Goal: Information Seeking & Learning: Compare options

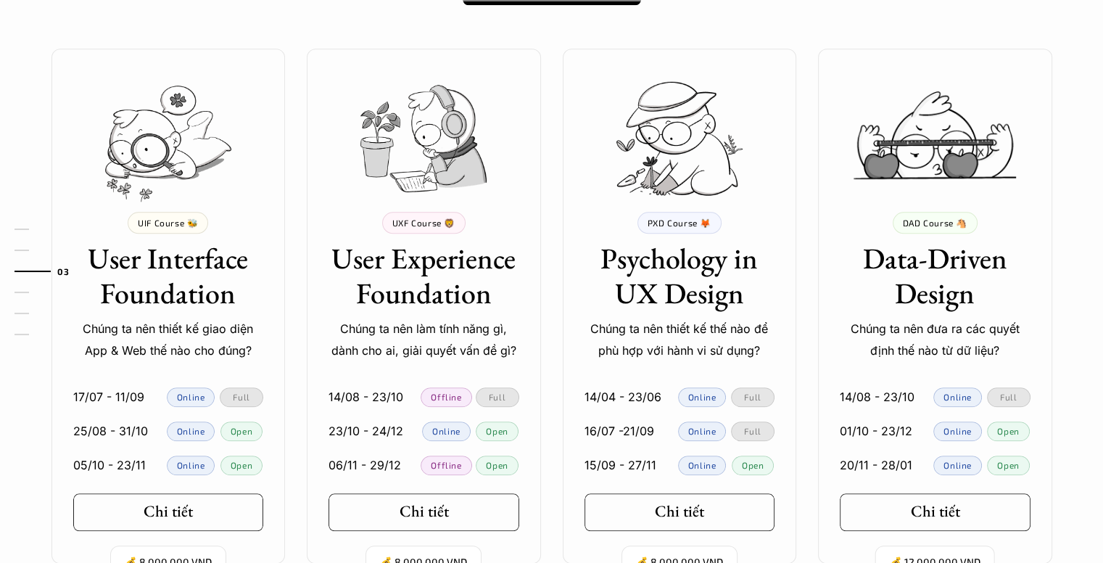
scroll to position [1450, 0]
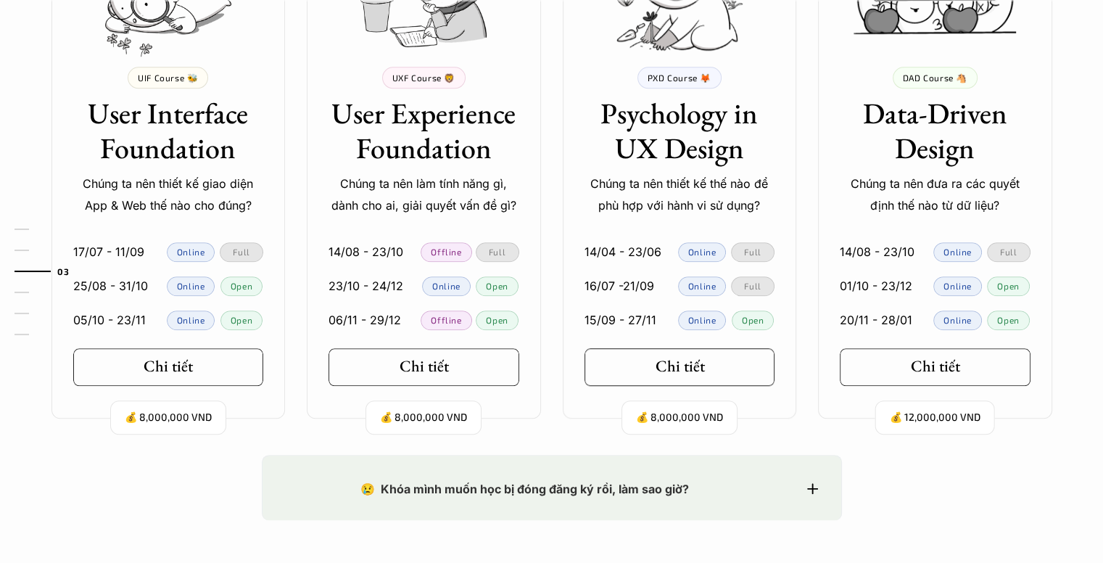
click at [736, 374] on link "Chi tiết" at bounding box center [679, 367] width 191 height 38
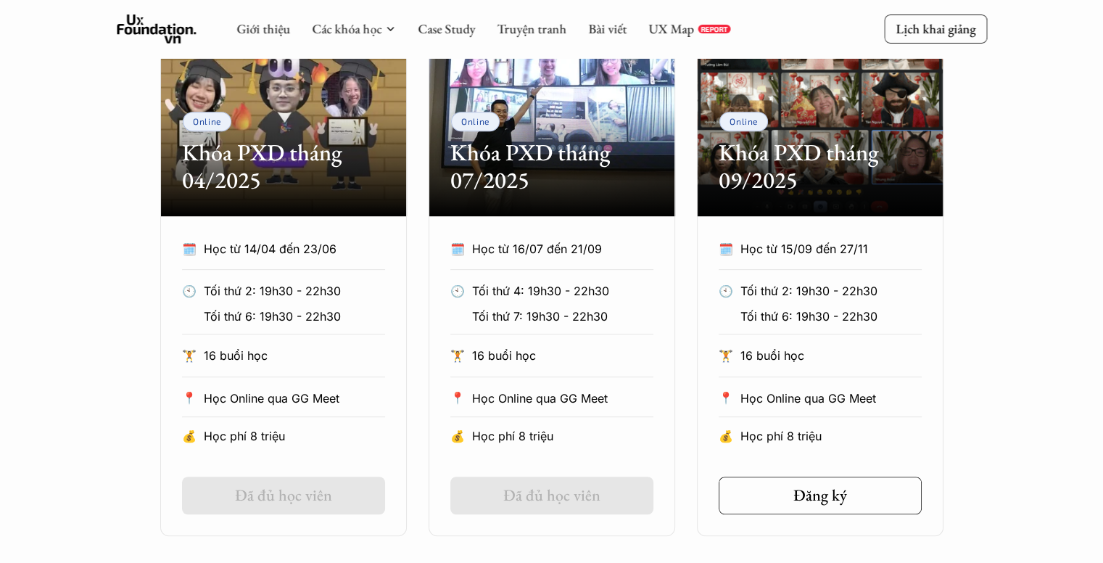
scroll to position [1015, 0]
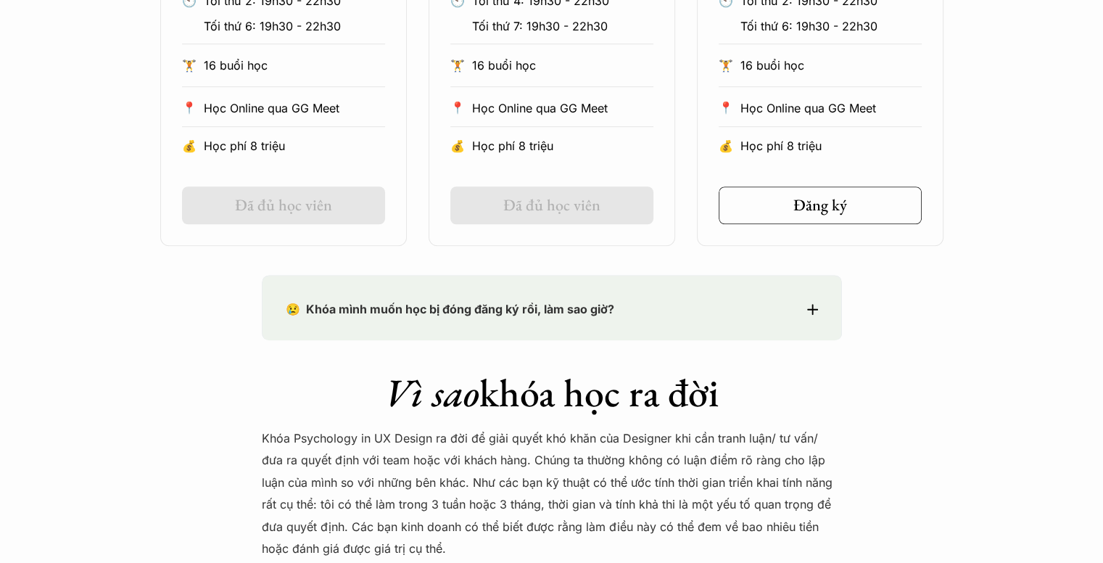
click at [817, 314] on div "😢 Khóa mình muốn học bị đóng đăng ký rồi, làm sao giờ?" at bounding box center [552, 309] width 532 height 22
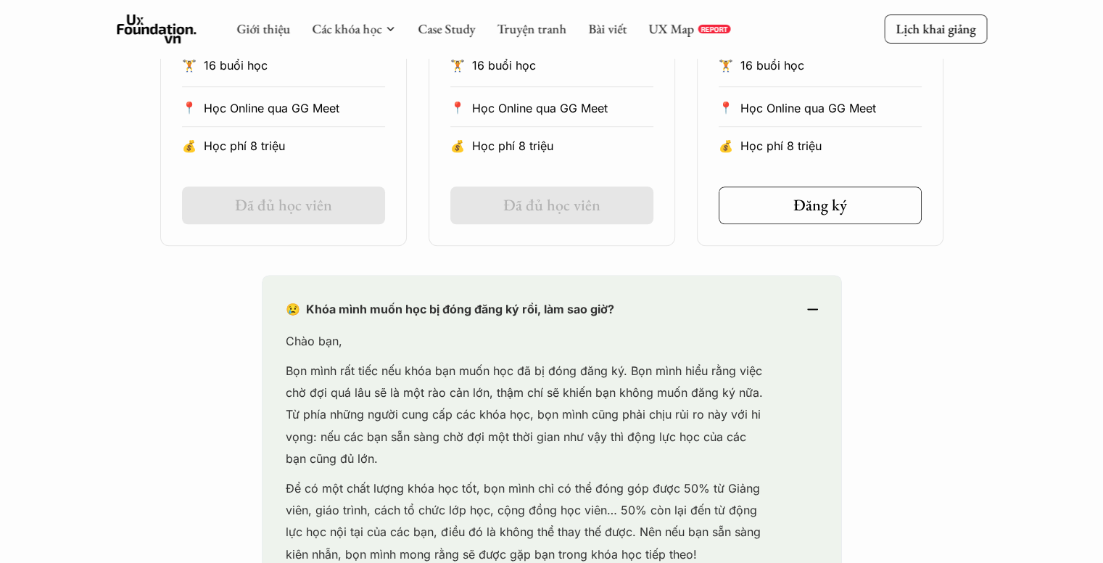
scroll to position [653, 0]
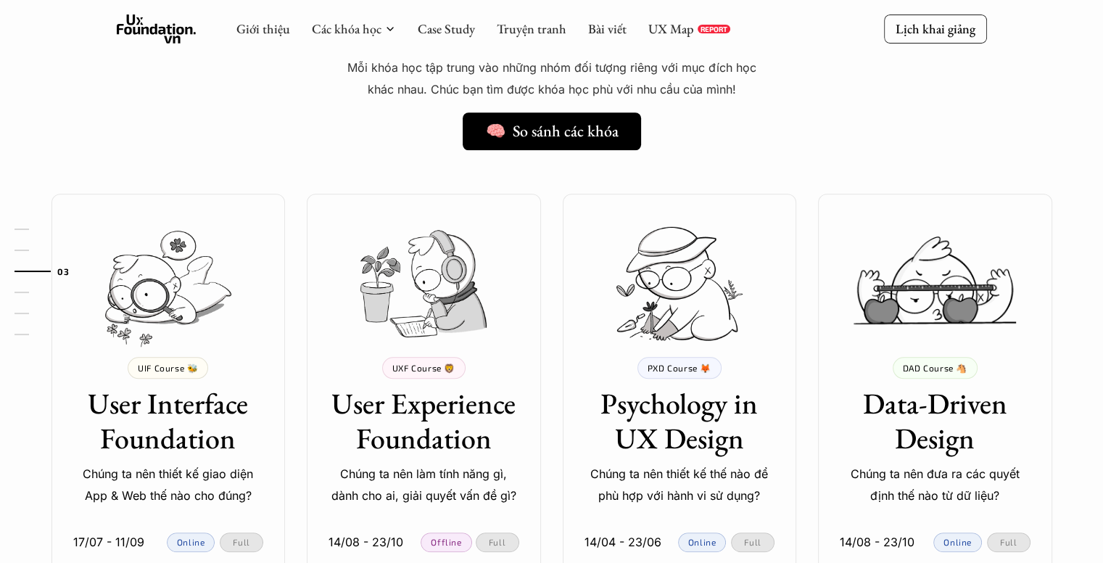
scroll to position [1523, 0]
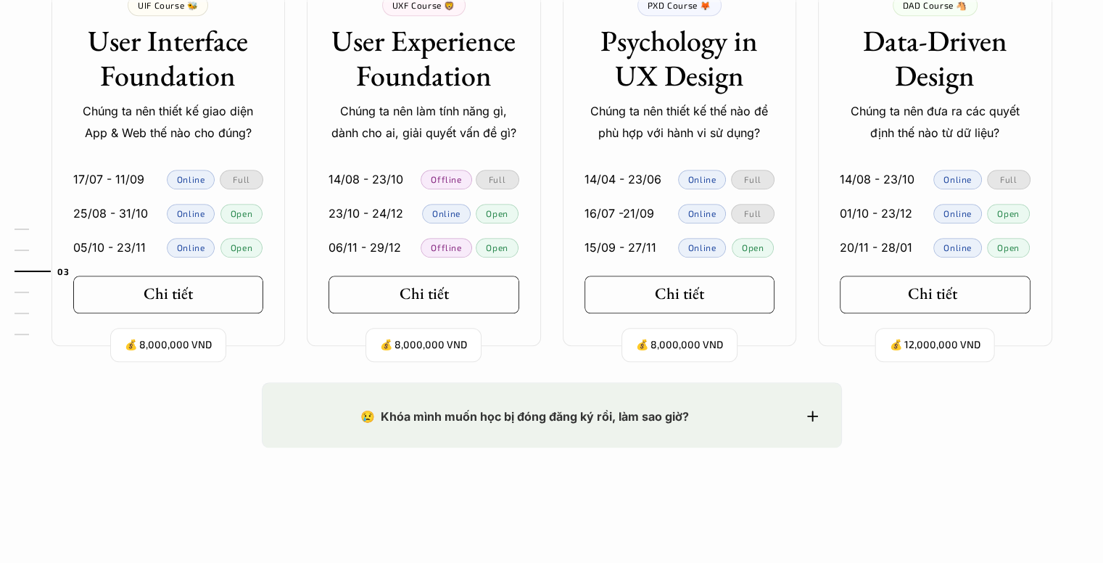
click at [930, 290] on h5 "Chi tiết" at bounding box center [932, 293] width 49 height 19
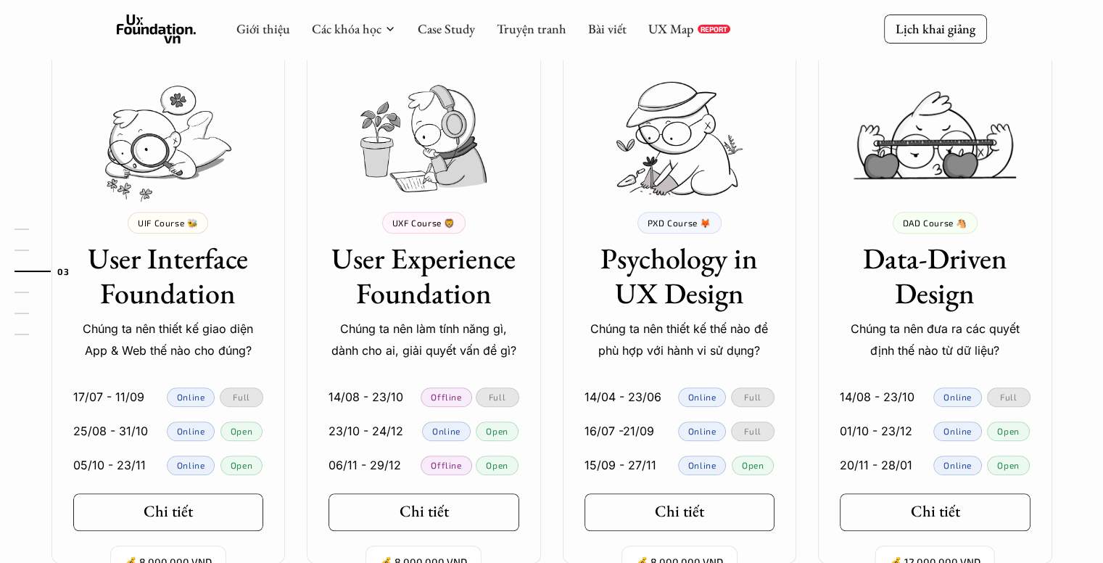
scroll to position [1523, 0]
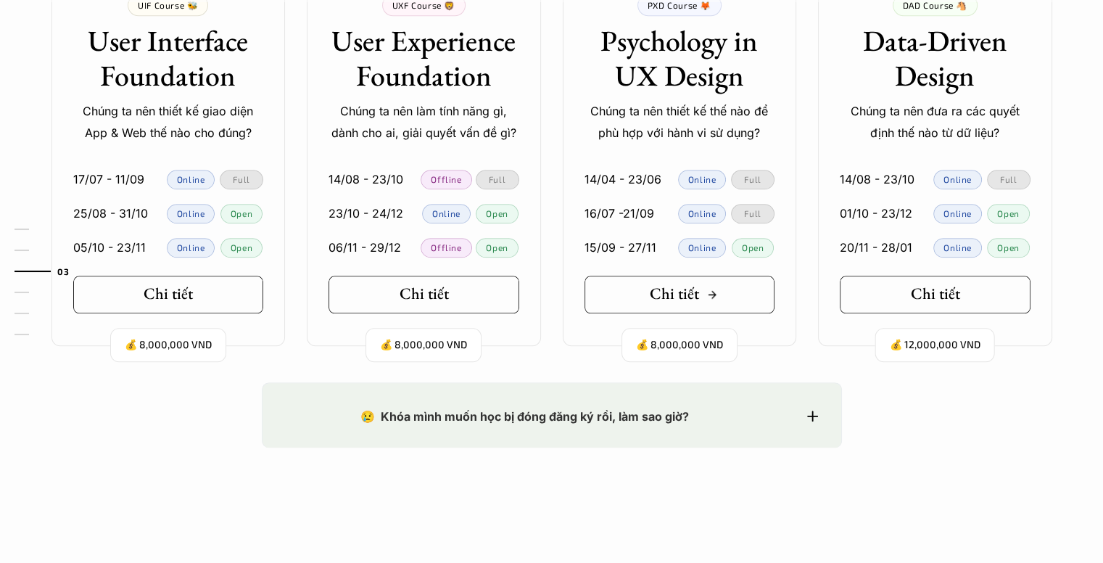
click at [690, 300] on h5 "Chi tiết" at bounding box center [674, 293] width 49 height 19
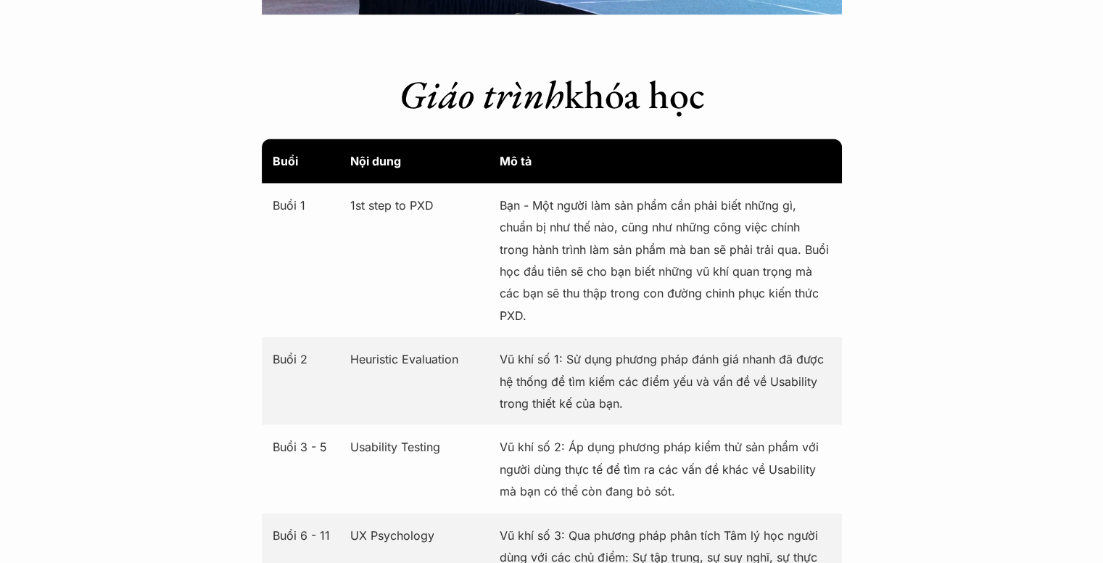
scroll to position [2828, 0]
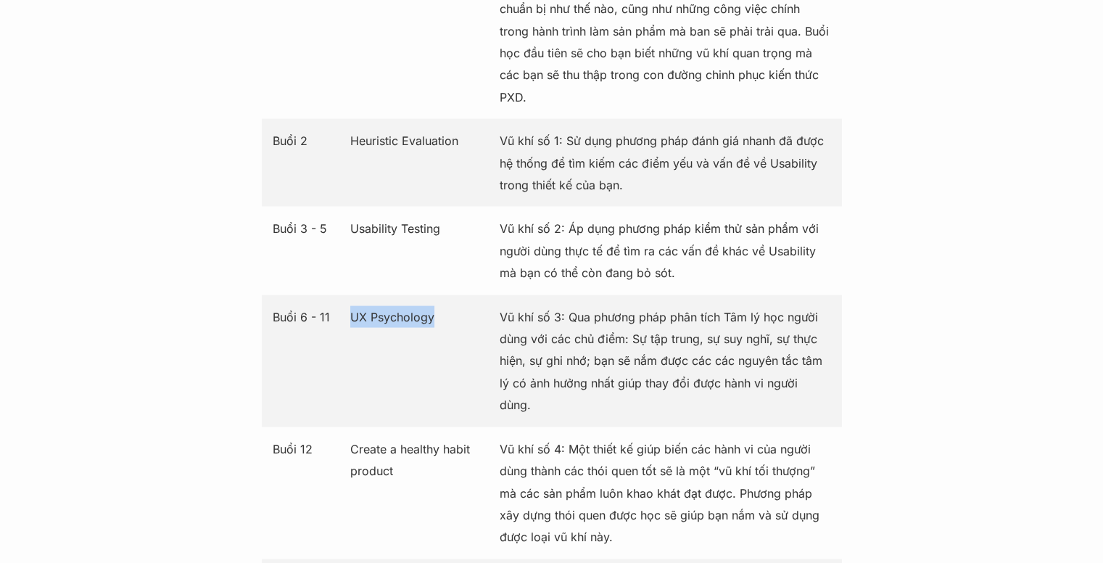
drag, startPoint x: 349, startPoint y: 314, endPoint x: 465, endPoint y: 314, distance: 116.7
click at [465, 314] on div "Buổi 6 - 11 UX Psychology Vũ khí số 3: Qua phương pháp phân tích Tâm lý học ngư…" at bounding box center [552, 361] width 580 height 132
copy p "UX Psychology"
click at [331, 128] on div "Buổi 2 Heuristic Evaluation Vũ khí số 1: Sử dụng phương pháp đánh giá nhanh đã …" at bounding box center [552, 163] width 580 height 88
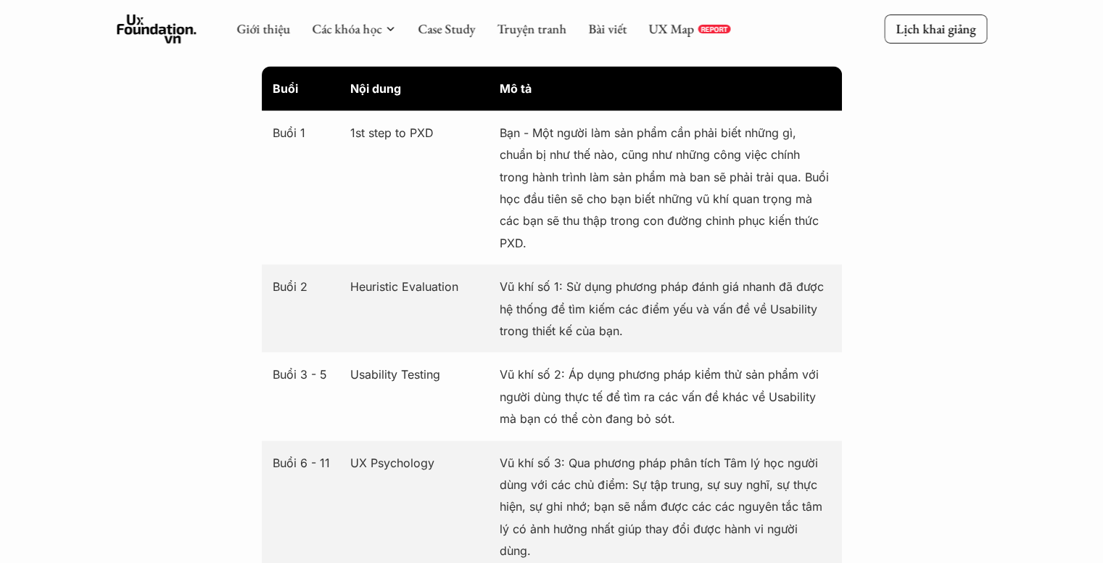
scroll to position [2610, 0]
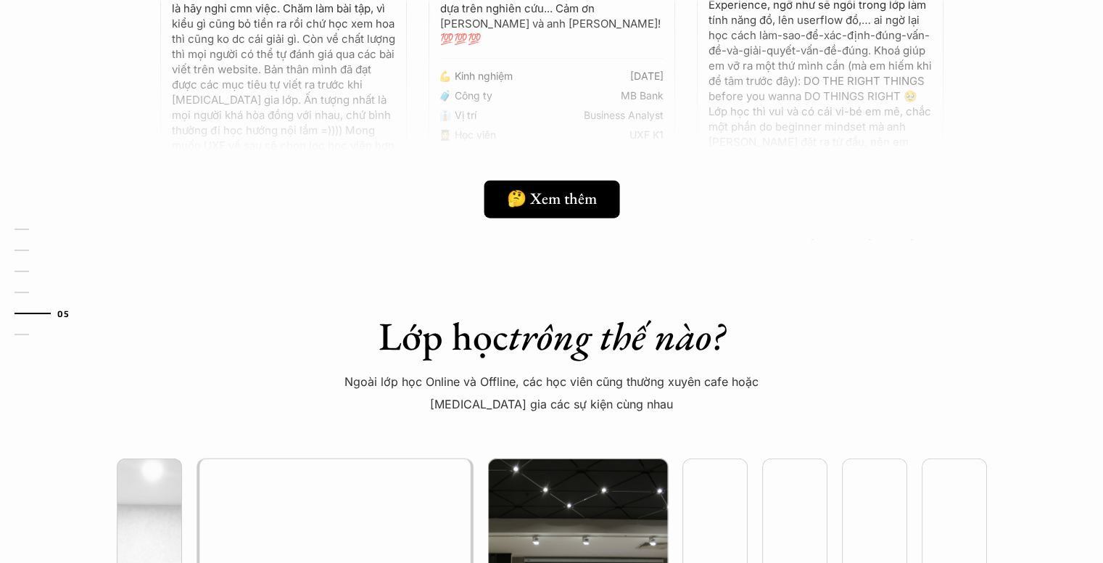
scroll to position [3843, 0]
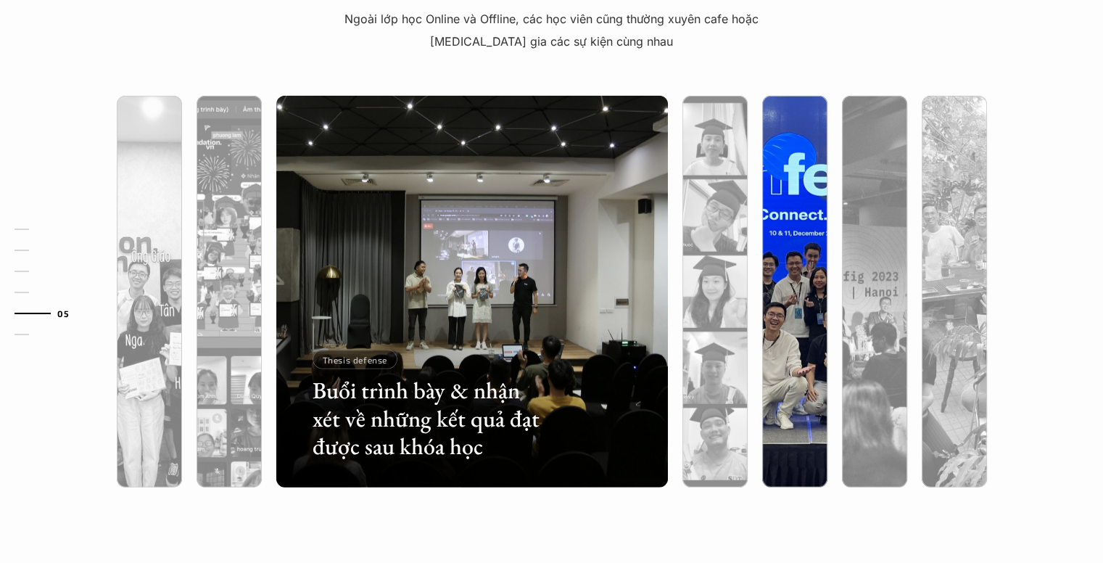
click at [806, 294] on div at bounding box center [794, 369] width 65 height 236
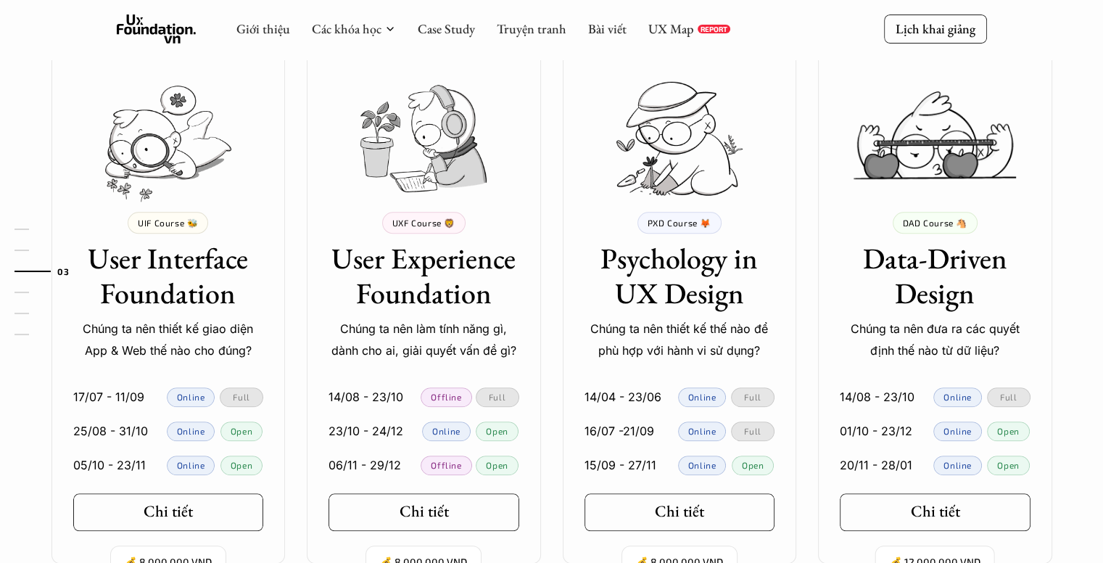
scroll to position [1378, 0]
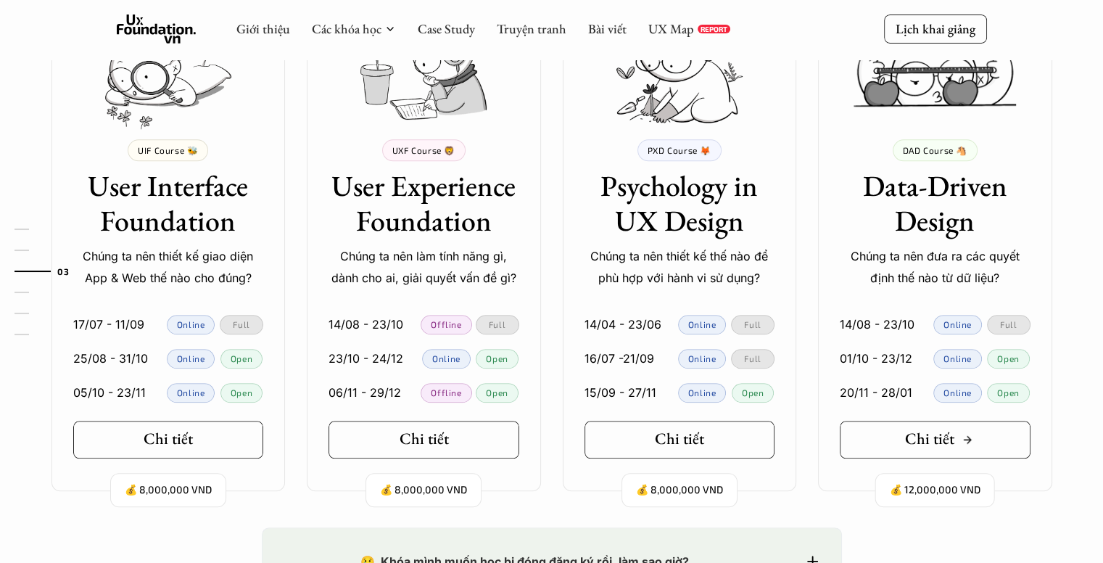
click at [960, 446] on div "Chi tiết" at bounding box center [939, 438] width 68 height 19
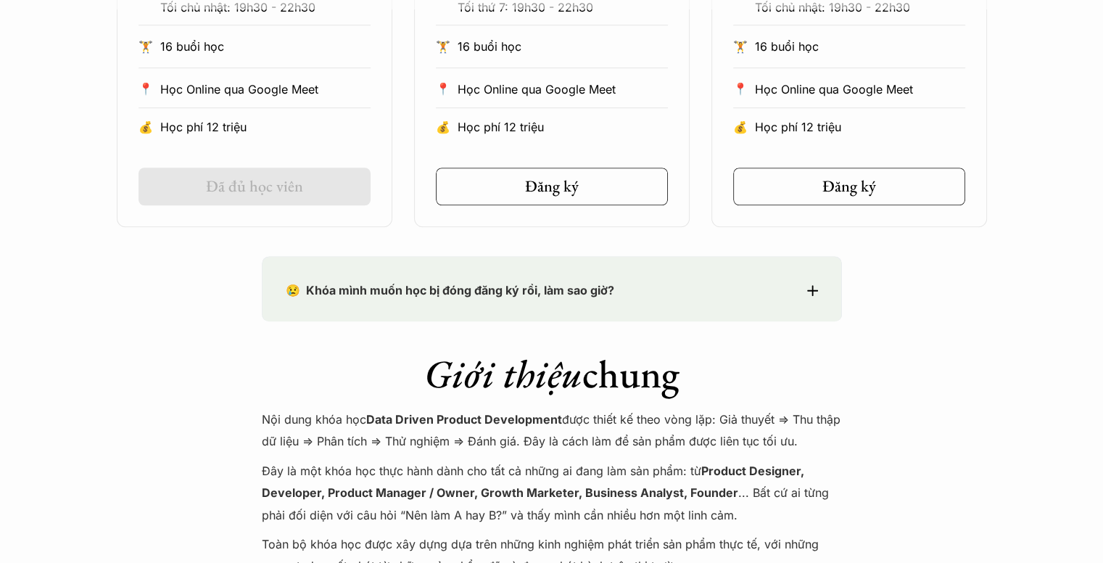
scroll to position [725, 0]
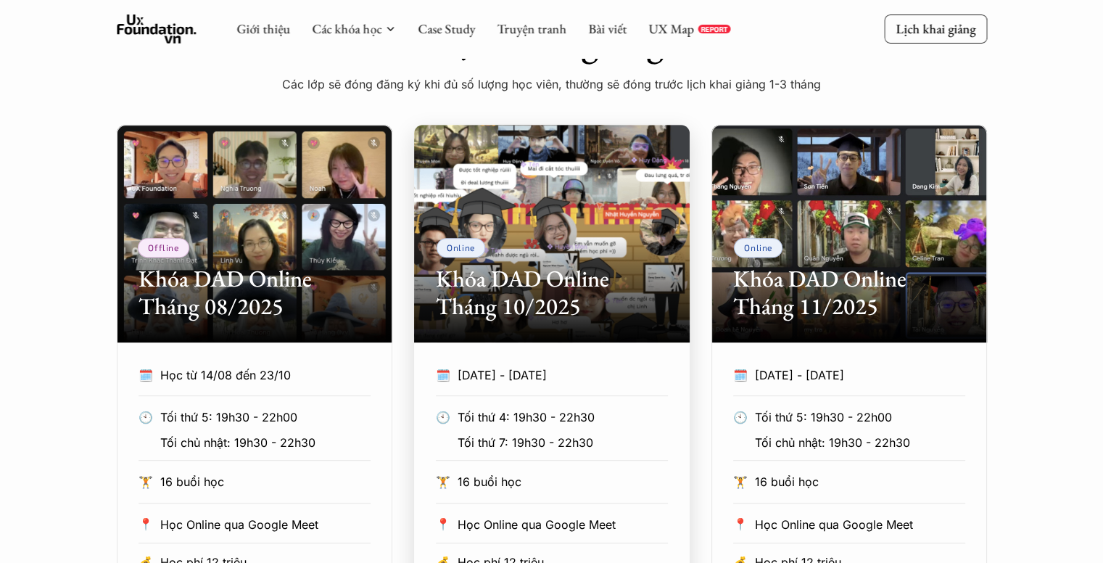
click at [592, 212] on div "Online Khóa DAD Online Tháng 10/2025" at bounding box center [552, 234] width 276 height 218
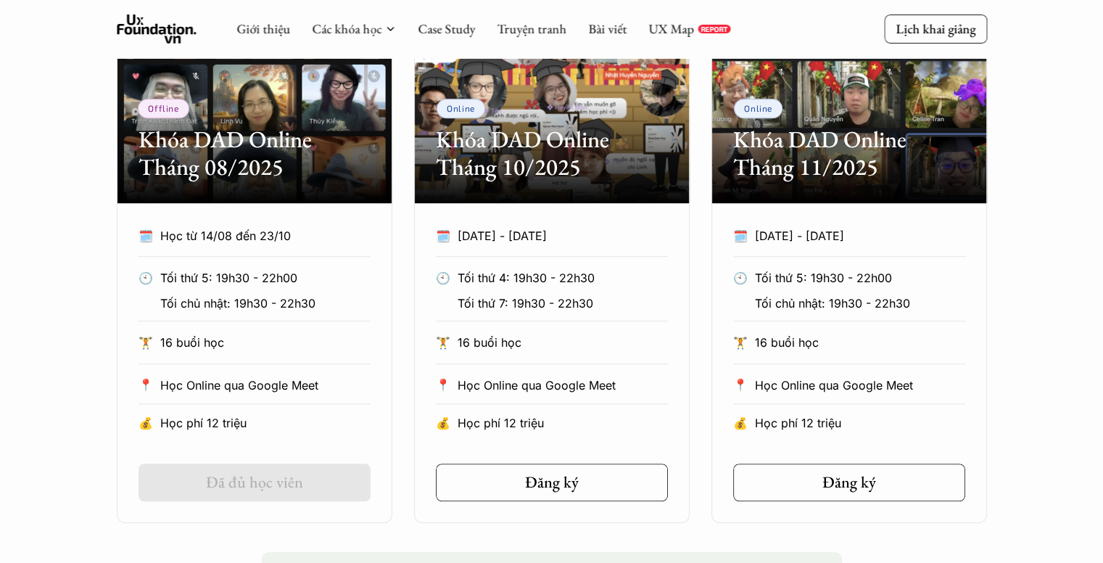
scroll to position [864, 0]
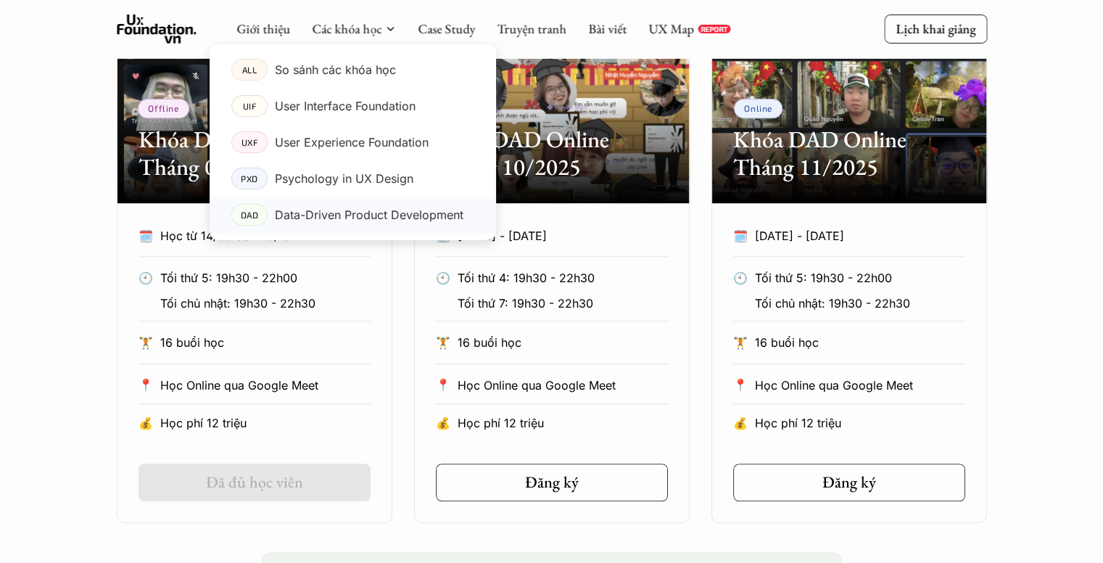
click at [347, 210] on p "Data-Driven Product Development" at bounding box center [369, 215] width 189 height 22
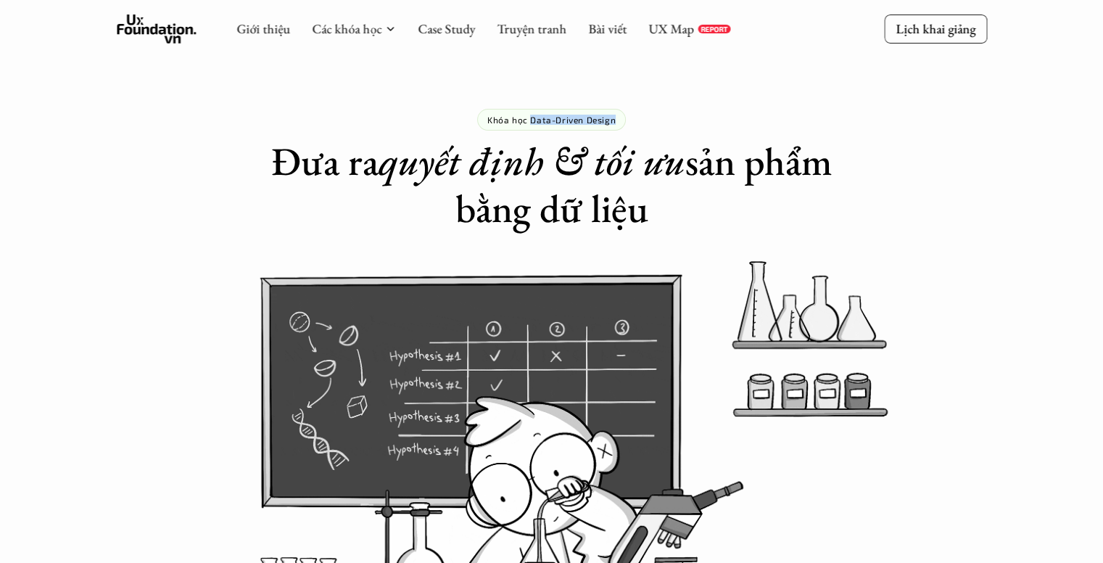
drag, startPoint x: 529, startPoint y: 118, endPoint x: 632, endPoint y: 115, distance: 103.7
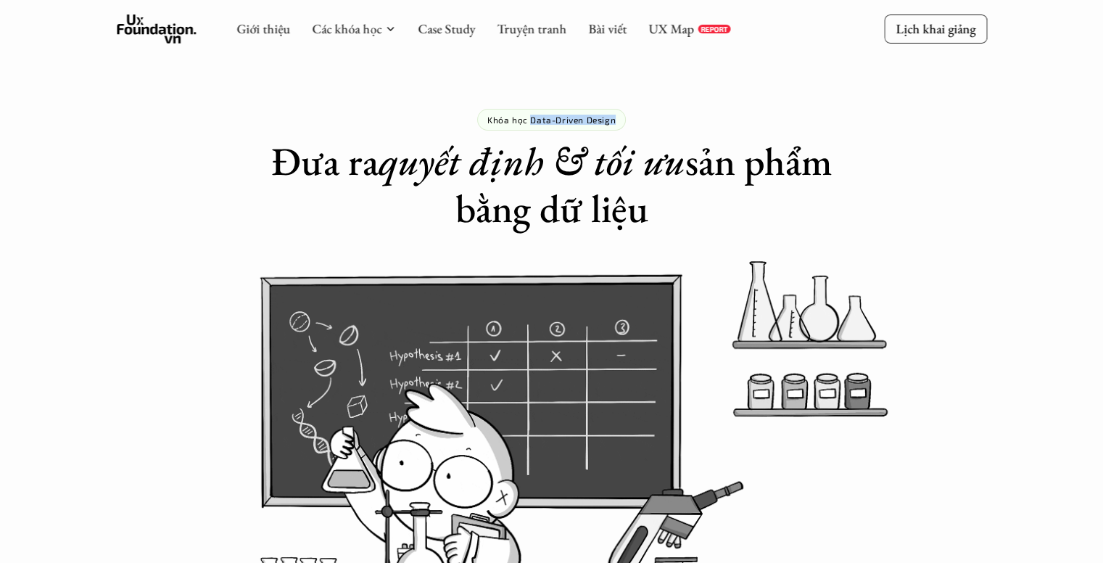
click at [616, 119] on div "Khóa học Data-Driven Design" at bounding box center [551, 120] width 149 height 22
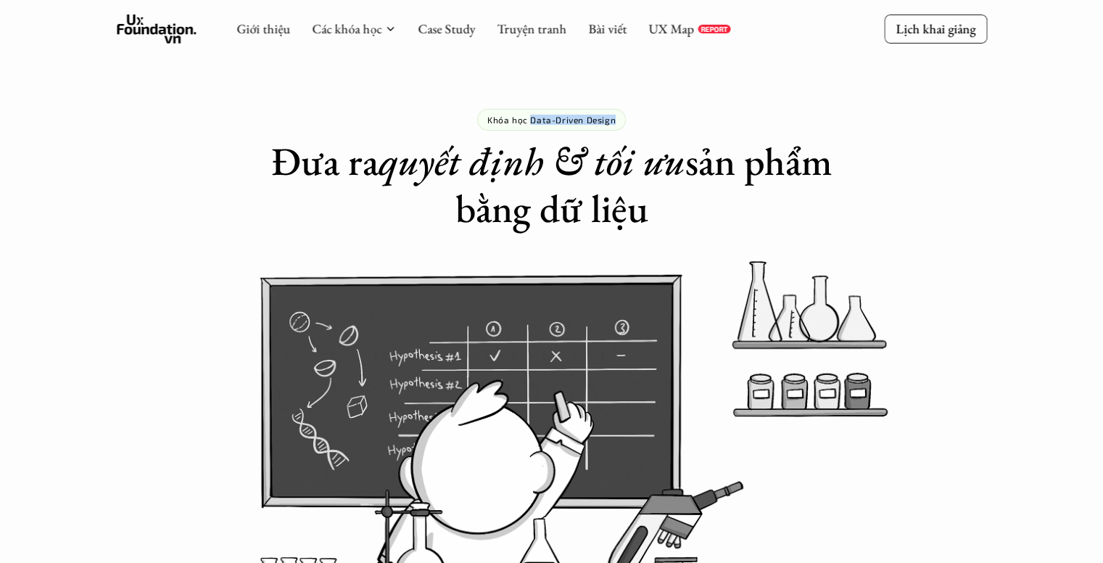
copy p "Data-Driven Design"
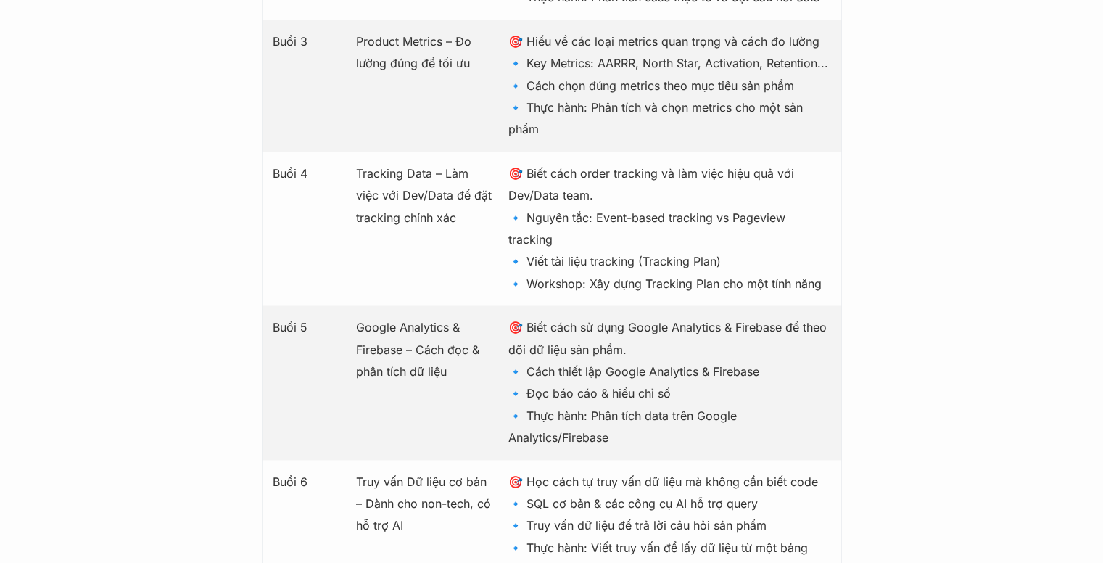
scroll to position [2248, 0]
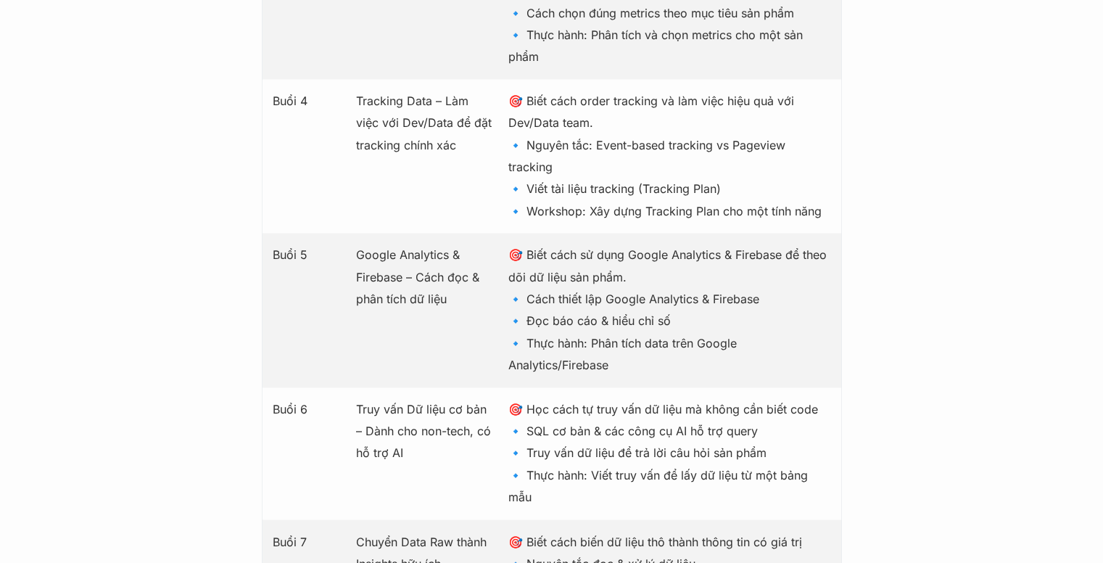
click at [447, 244] on p "Google Analytics & Firebase – Cách đọc & phân tích dữ liệu" at bounding box center [425, 277] width 138 height 66
click at [380, 90] on p "Tracking Data – Làm việc với Dev/Data để đặt tracking chính xác" at bounding box center [425, 123] width 138 height 66
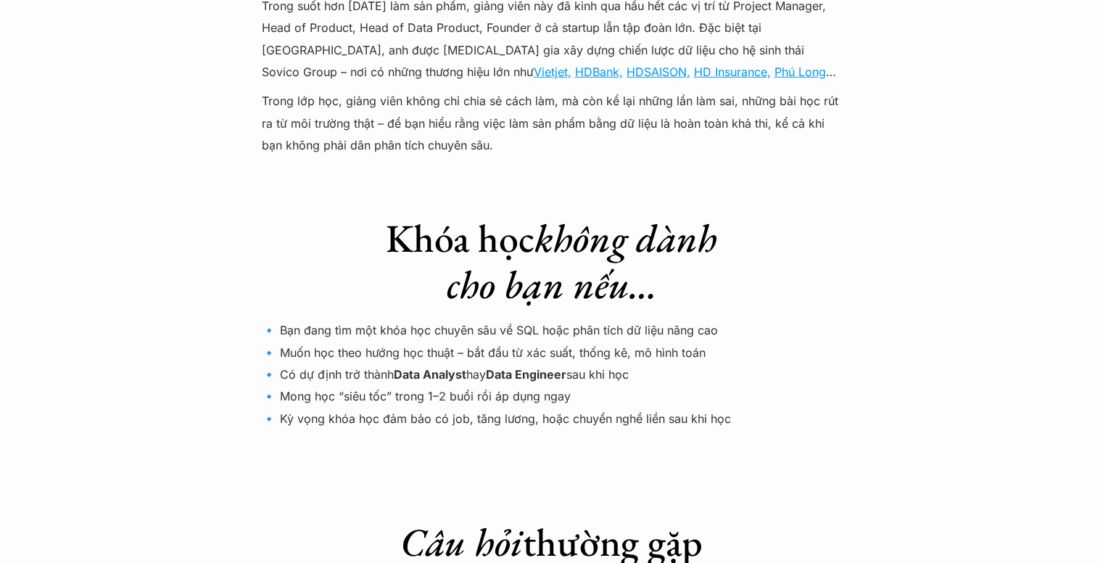
scroll to position [4605, 0]
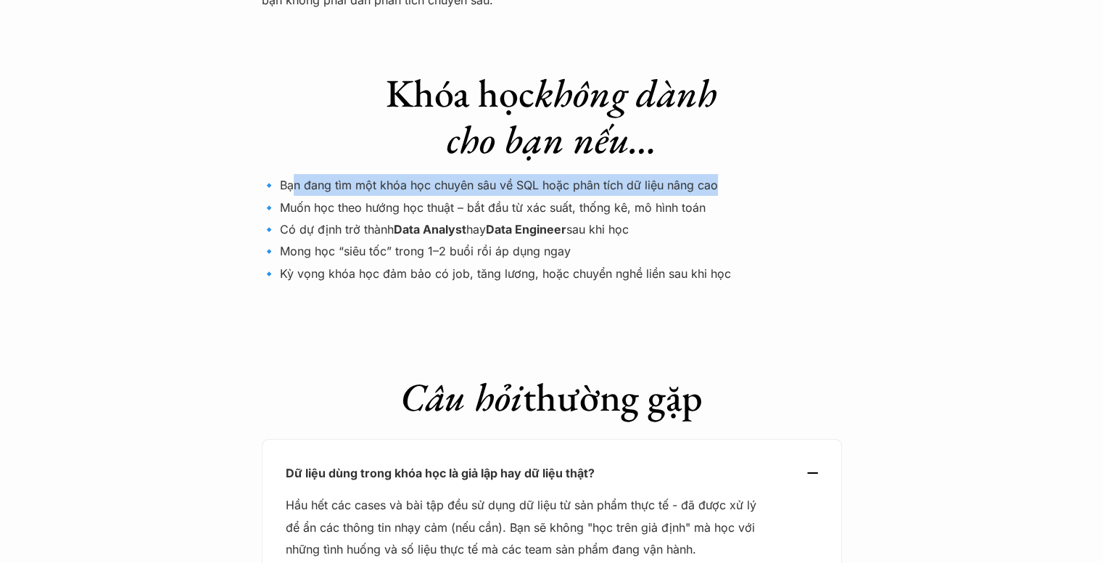
drag, startPoint x: 295, startPoint y: 165, endPoint x: 719, endPoint y: 166, distance: 424.2
click at [719, 174] on p "🔹 Bạn đang tìm một khóa học chuyên sâu về SQL hoặc phân tích dữ liệu nâng cao 🔹…" at bounding box center [552, 229] width 580 height 110
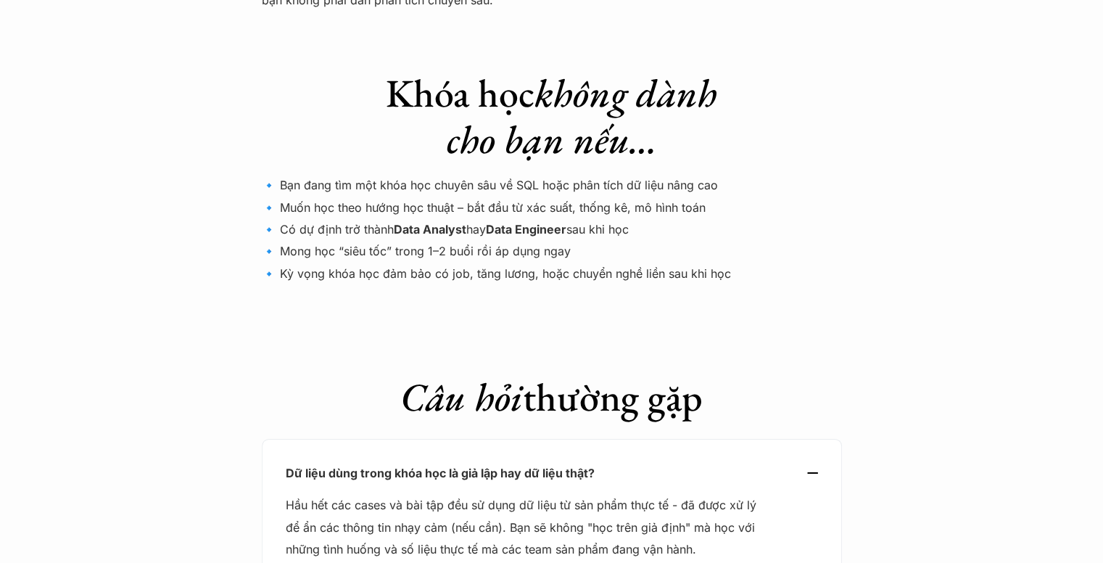
click at [537, 222] on strong "Data Engineer" at bounding box center [526, 229] width 80 height 15
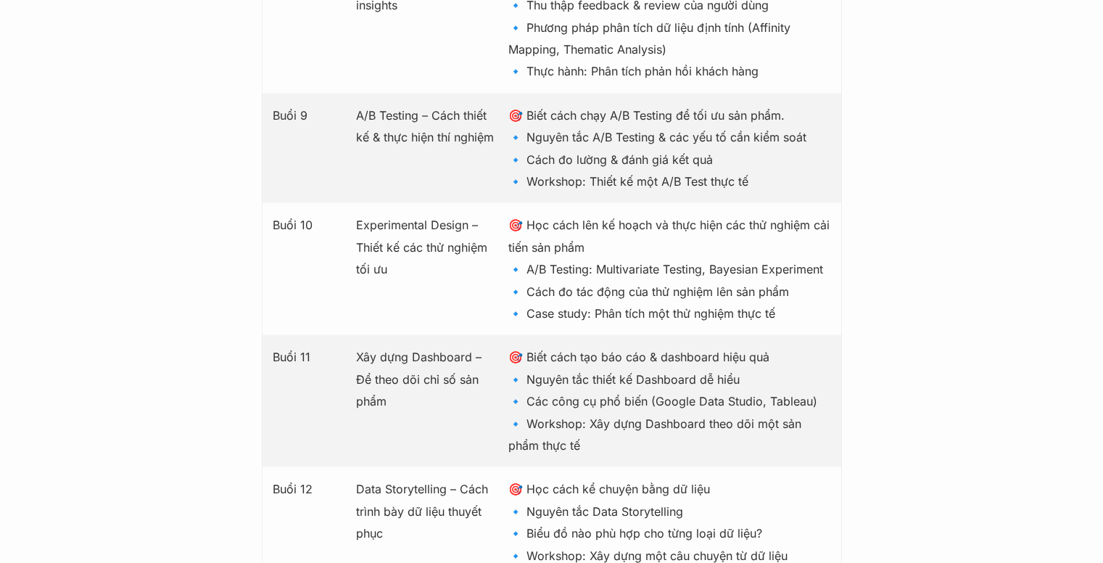
scroll to position [2720, 0]
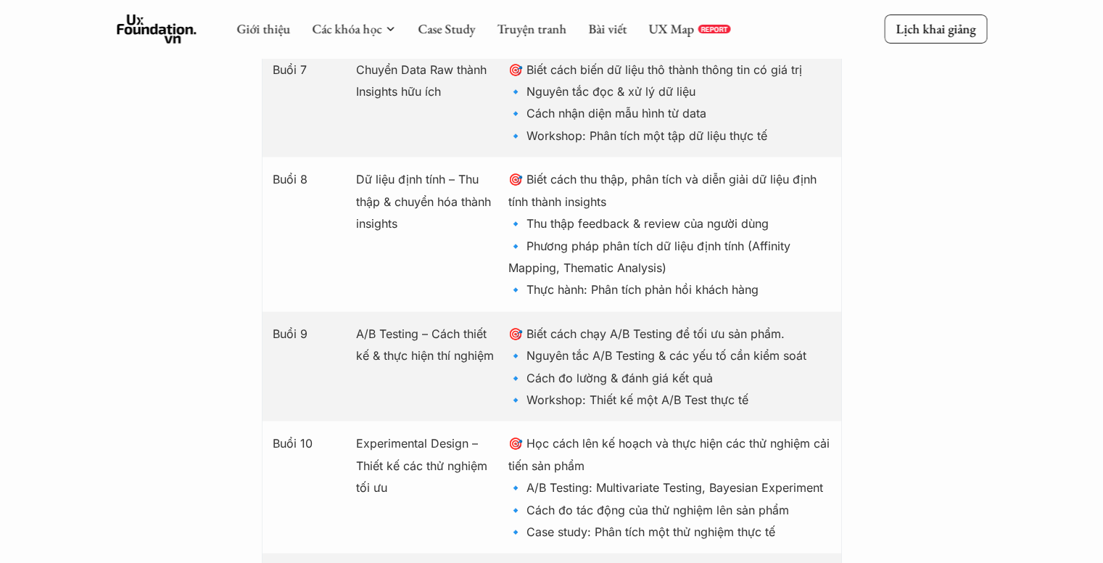
click at [887, 230] on div "Giới thiệu Các khóa học Case Study Truyện tranh Bài viết UX Map REPORT Lịch kha…" at bounding box center [551, 528] width 1103 height 6497
click at [895, 224] on div "Giới thiệu Các khóa học Case Study Truyện tranh Bài viết UX Map REPORT Lịch kha…" at bounding box center [551, 528] width 1103 height 6497
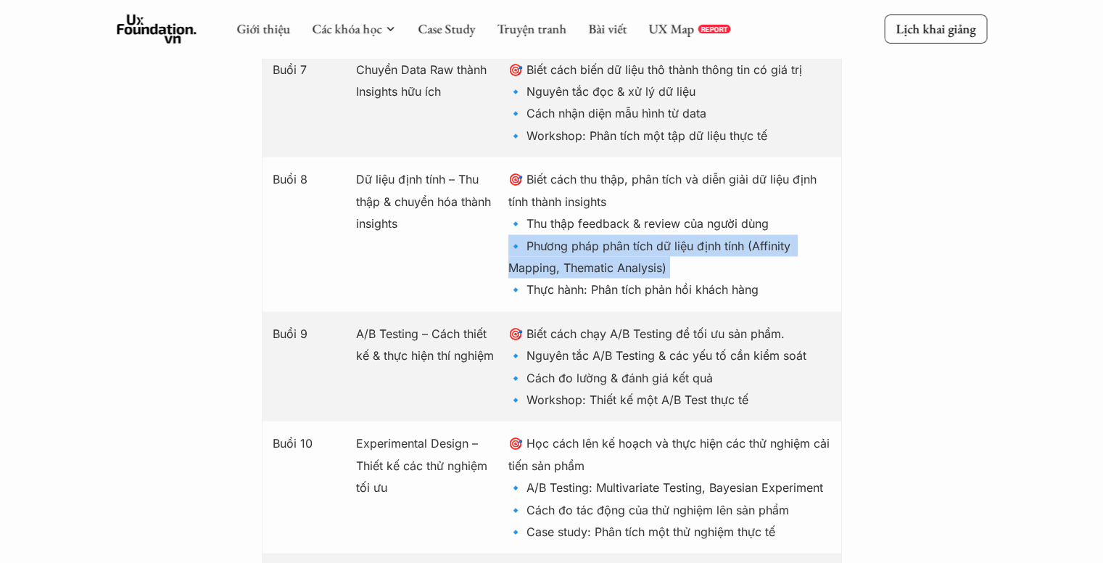
click at [895, 224] on div "Giới thiệu Các khóa học Case Study Truyện tranh Bài viết UX Map REPORT Lịch kha…" at bounding box center [551, 528] width 1103 height 6497
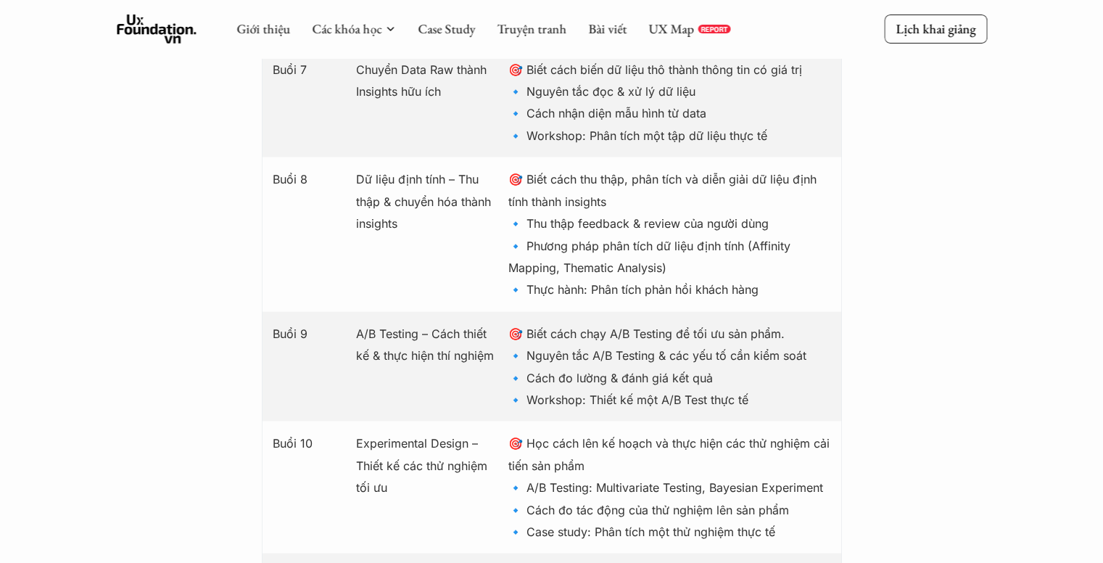
click at [969, 282] on div "Giới thiệu Các khóa học Case Study Truyện tranh Bài viết UX Map REPORT Lịch kha…" at bounding box center [551, 528] width 1103 height 6497
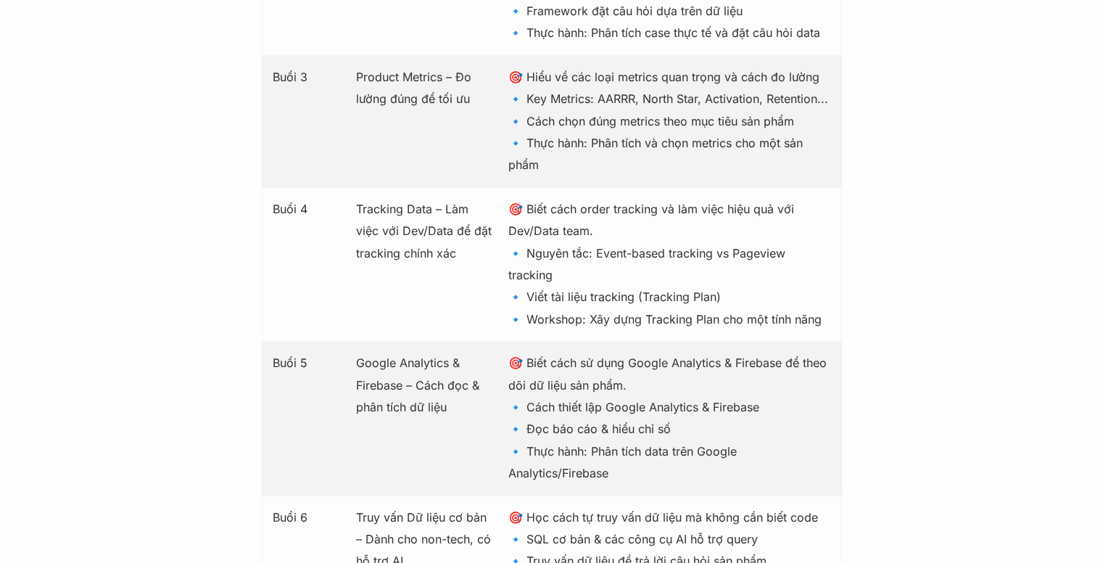
scroll to position [1995, 0]
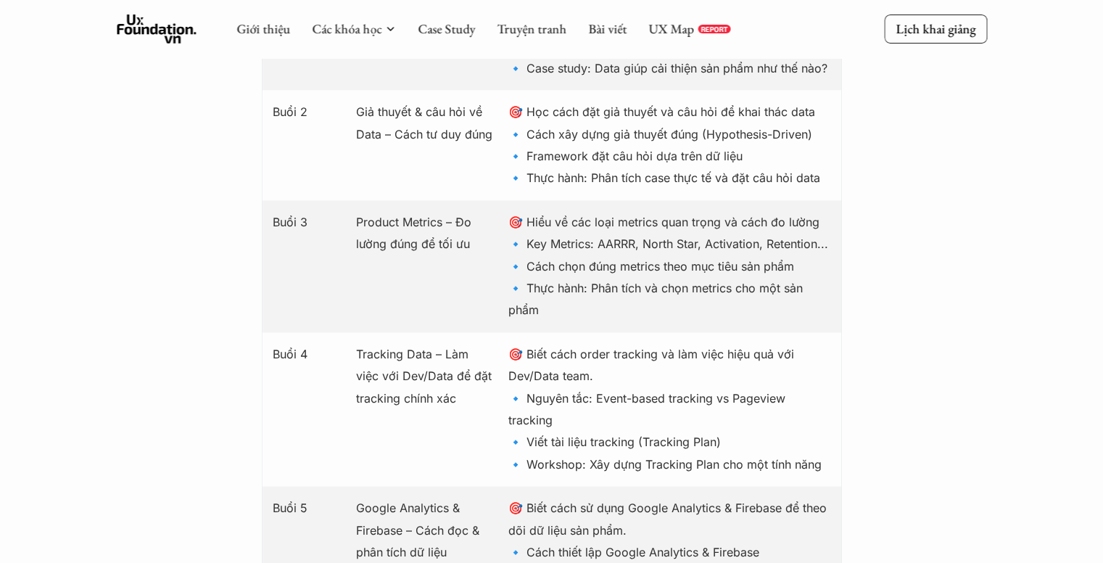
click at [608, 219] on p "🎯 Hiểu về các loại metrics quan trọng và cách đo lường 🔹 Key Metrics: AARRR, No…" at bounding box center [669, 266] width 322 height 110
copy p "ARRR,"
click at [711, 220] on p "🎯 Hiểu về các loại metrics quan trọng và cách đo lường 🔹 Key Metrics: AARRR, No…" at bounding box center [669, 266] width 322 height 110
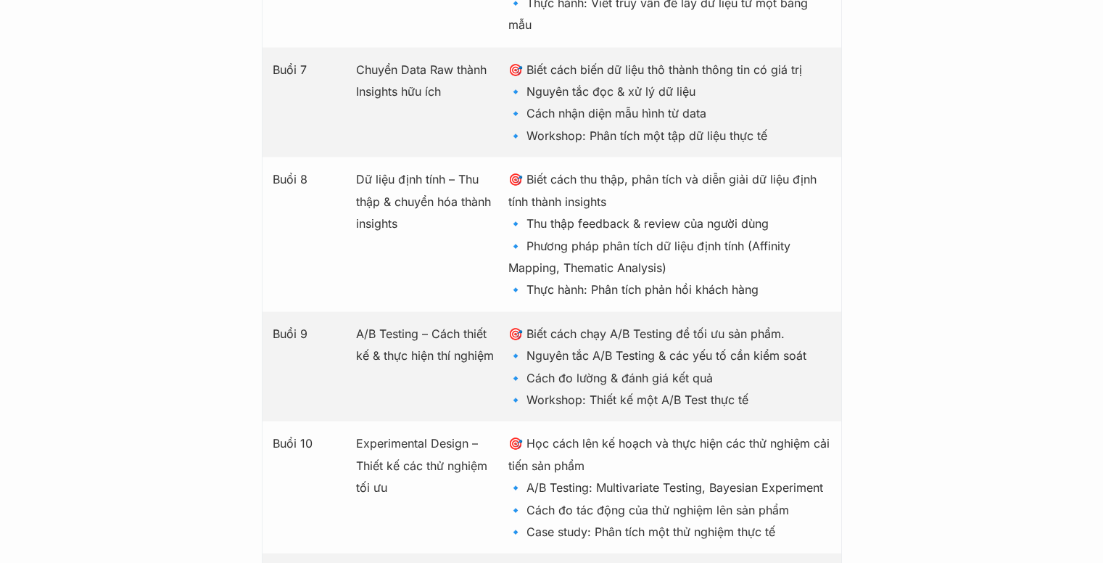
scroll to position [3155, 0]
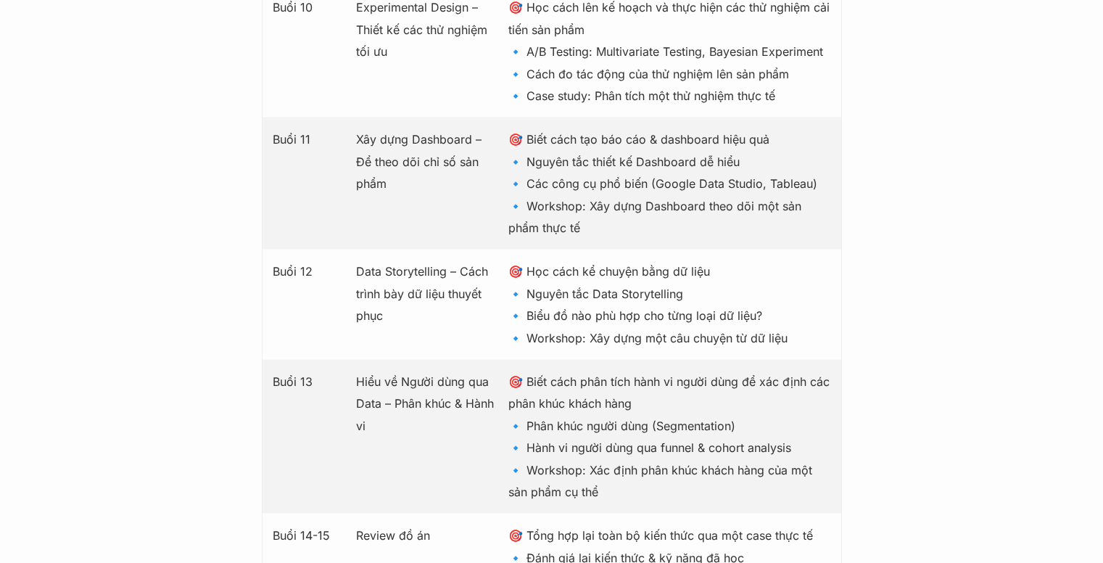
click at [587, 216] on div "Buổi 11 Xây dựng Dashboard – Để theo dõi chỉ số sản phẩm 🎯 Biết cách tạo báo cá…" at bounding box center [552, 183] width 580 height 132
drag, startPoint x: 394, startPoint y: 385, endPoint x: 405, endPoint y: 398, distance: 17.0
click at [405, 398] on p "Hiểu về Người dùng qua Data – Phân khúc & Hành vi" at bounding box center [425, 404] width 138 height 66
click at [559, 426] on p "🎯 Biết cách phân tích hành vi người dùng để xác định các phân khúc khách hàng 🔹…" at bounding box center [669, 437] width 322 height 132
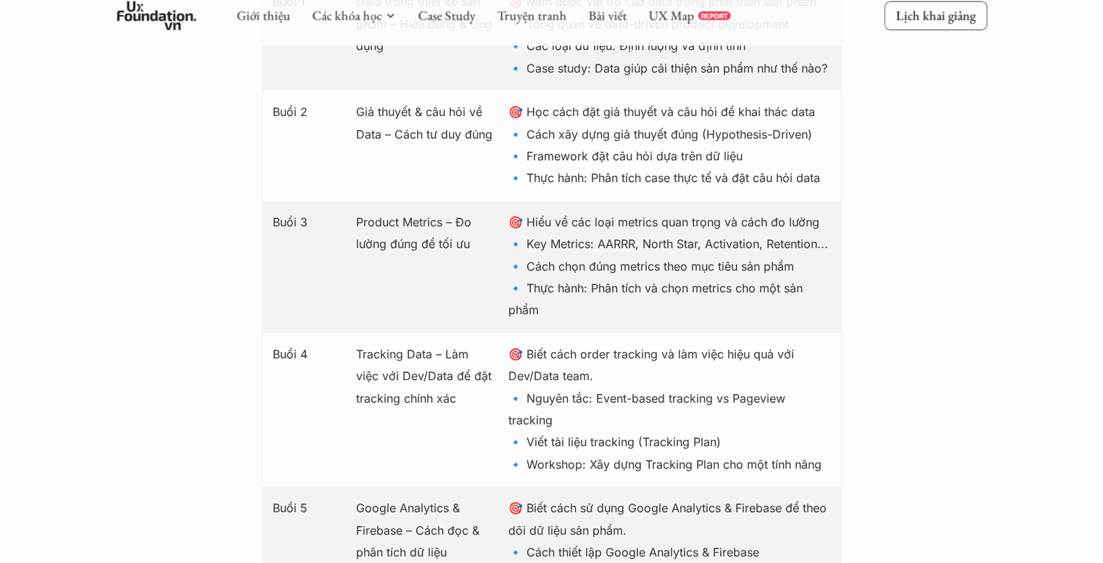
scroll to position [2140, 0]
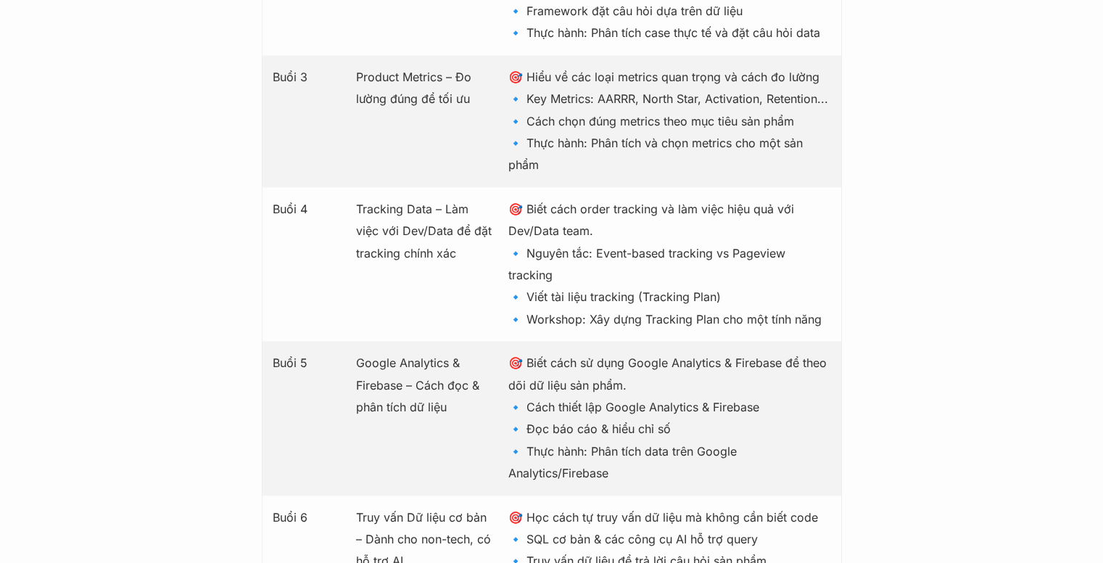
click at [611, 77] on p "🎯 Hiểu về các loại metrics quan trọng và cách đo lường 🔹 Key Metrics: AARRR, No…" at bounding box center [669, 121] width 322 height 110
click at [560, 78] on p "🎯 Hiểu về các loại metrics quan trọng và cách đo lường 🔹 Key Metrics: AARRR, No…" at bounding box center [669, 121] width 322 height 110
click at [615, 76] on p "🎯 Hiểu về các loại metrics quan trọng và cách đo lường 🔹 Key Metrics: AARRR, No…" at bounding box center [669, 121] width 322 height 110
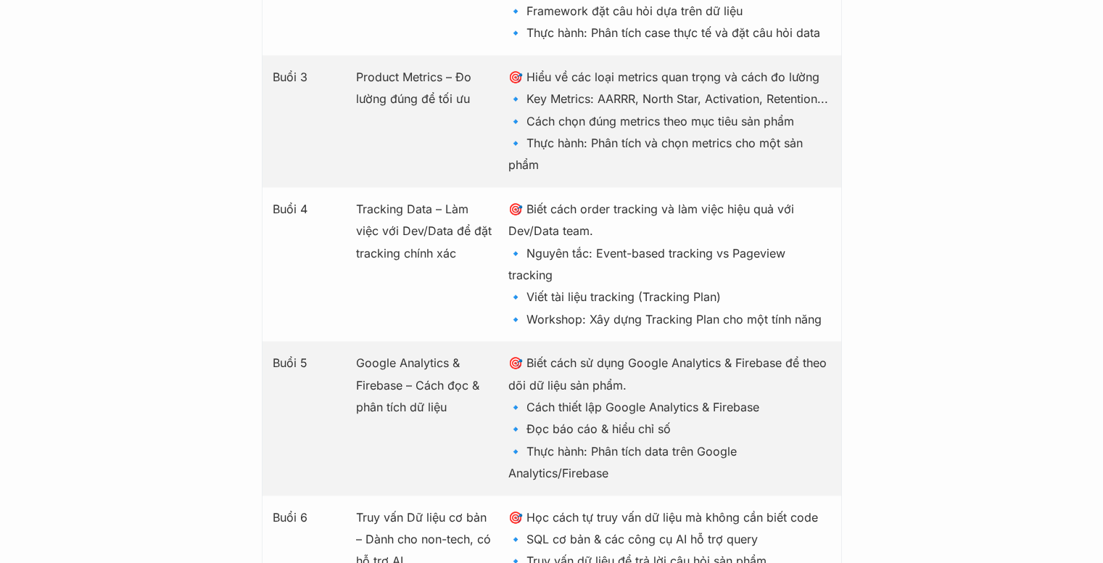
click at [595, 66] on p "🎯 Hiểu về các loại metrics quan trọng và cách đo lường 🔹 Key Metrics: AARRR, No…" at bounding box center [669, 121] width 322 height 110
drag, startPoint x: 523, startPoint y: 79, endPoint x: 835, endPoint y: 78, distance: 311.8
click at [835, 78] on div "Buổi 3 Product Metrics – Đo lường đúng để tối ưu 🎯 Hiểu về các loại metrics qua…" at bounding box center [552, 121] width 580 height 132
copy p "ey Metrics: AARRR, North Star, Activation, Retention..."
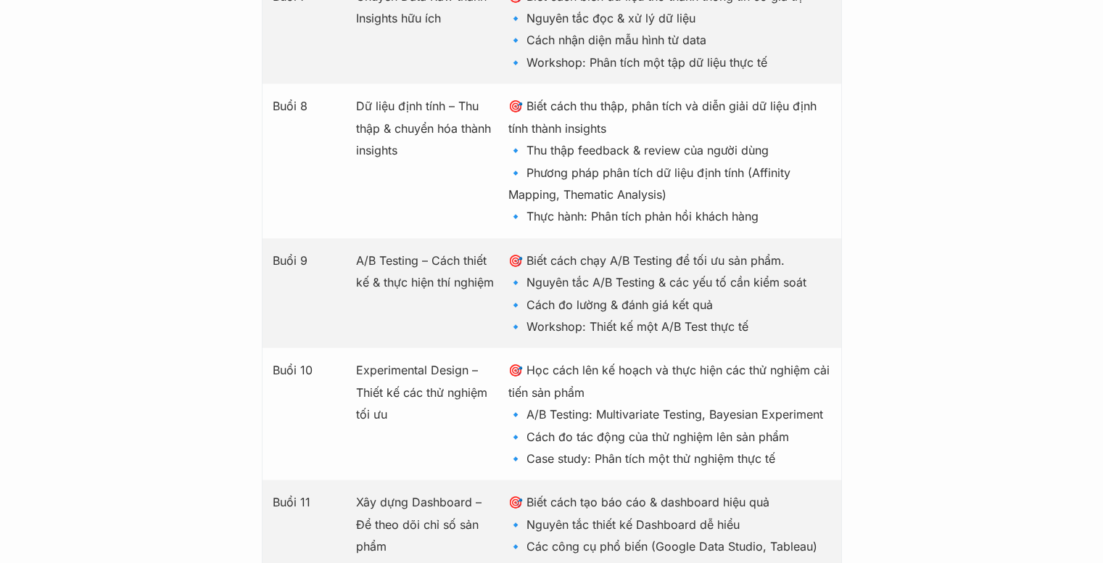
scroll to position [3227, 0]
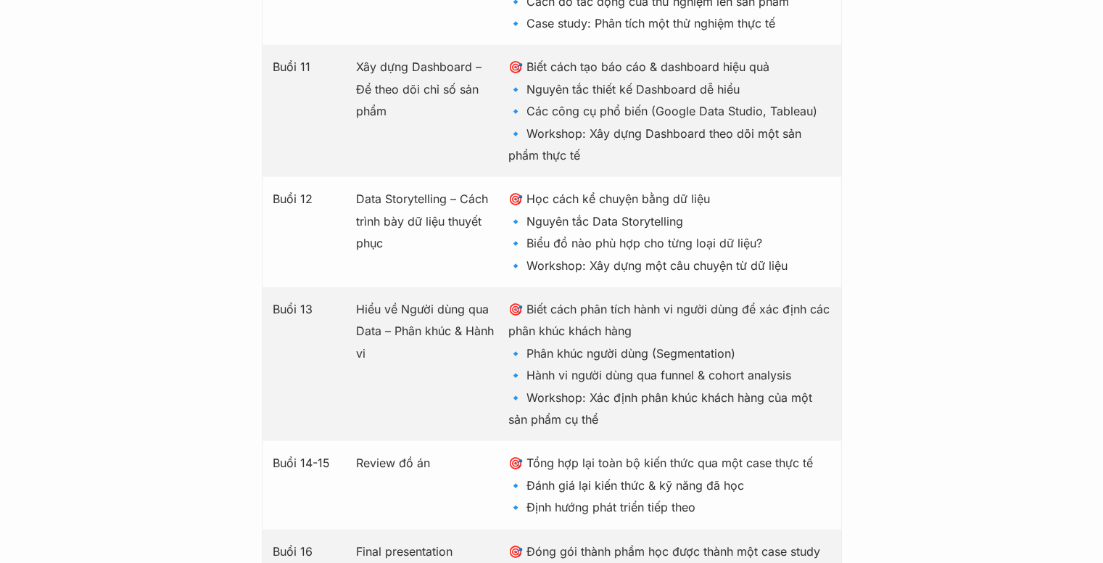
click at [681, 328] on p "🎯 Biết cách phân tích hành vi người dùng để xác định các phân khúc khách hàng 🔹…" at bounding box center [669, 364] width 322 height 132
copy p "egmentation)"
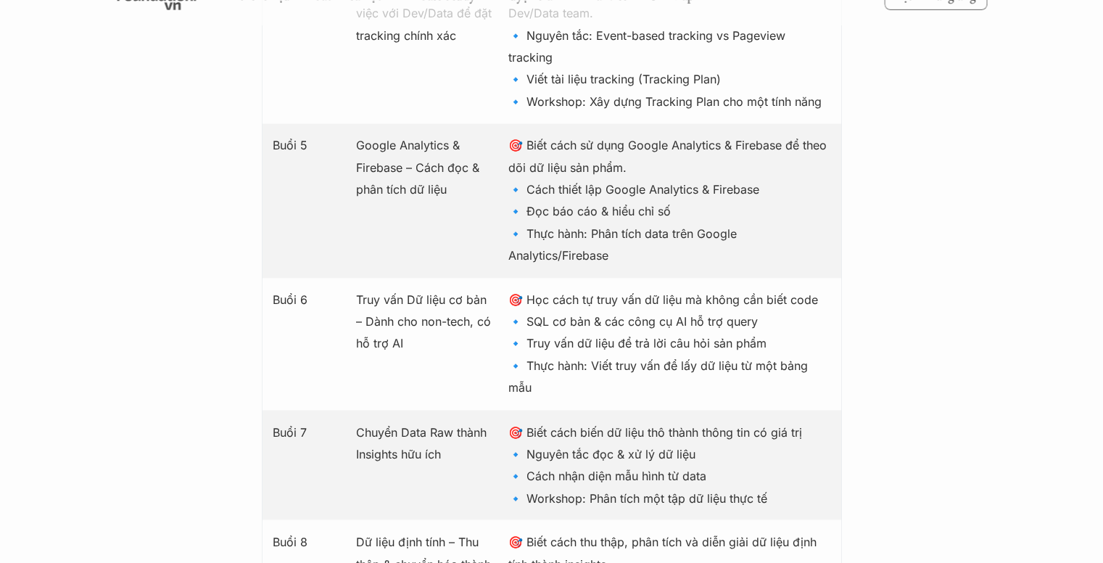
scroll to position [2285, 0]
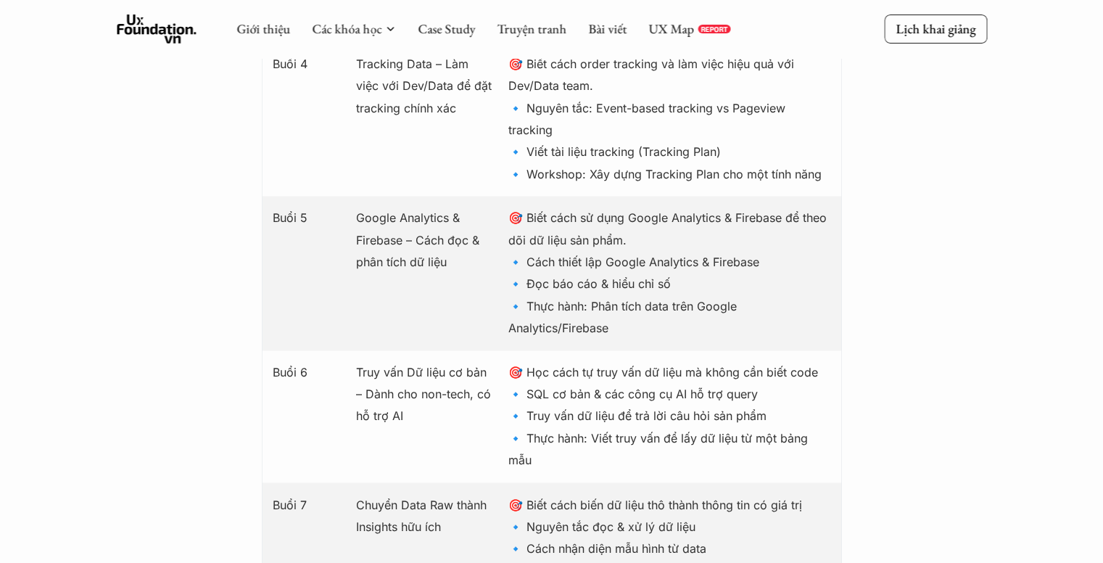
click at [362, 222] on p "Google Analytics & Firebase – Cách đọc & phân tích dữ liệu" at bounding box center [425, 240] width 138 height 66
copy p "Firebase"
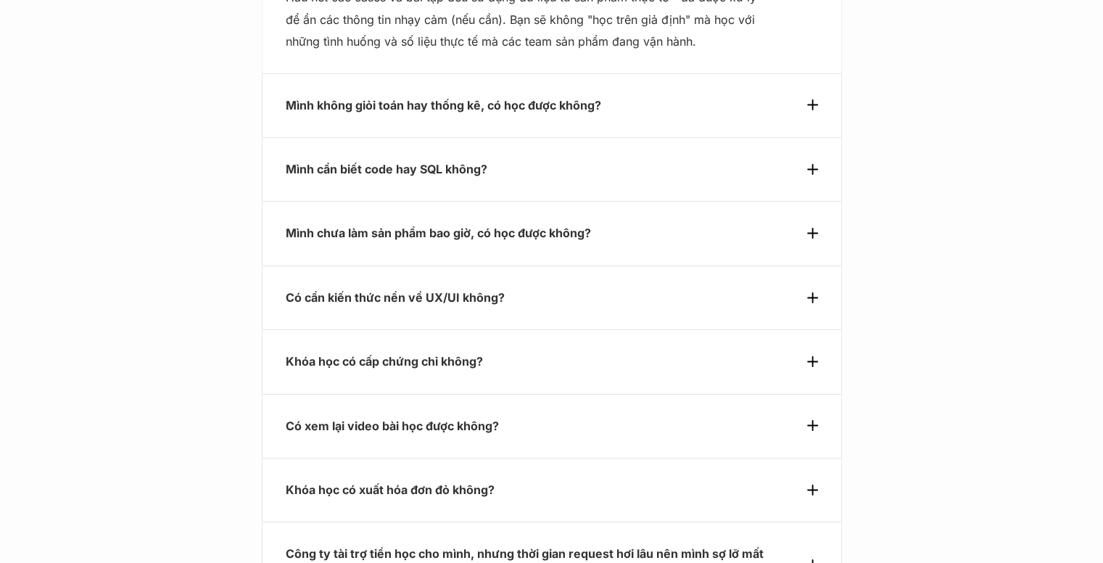
scroll to position [5620, 0]
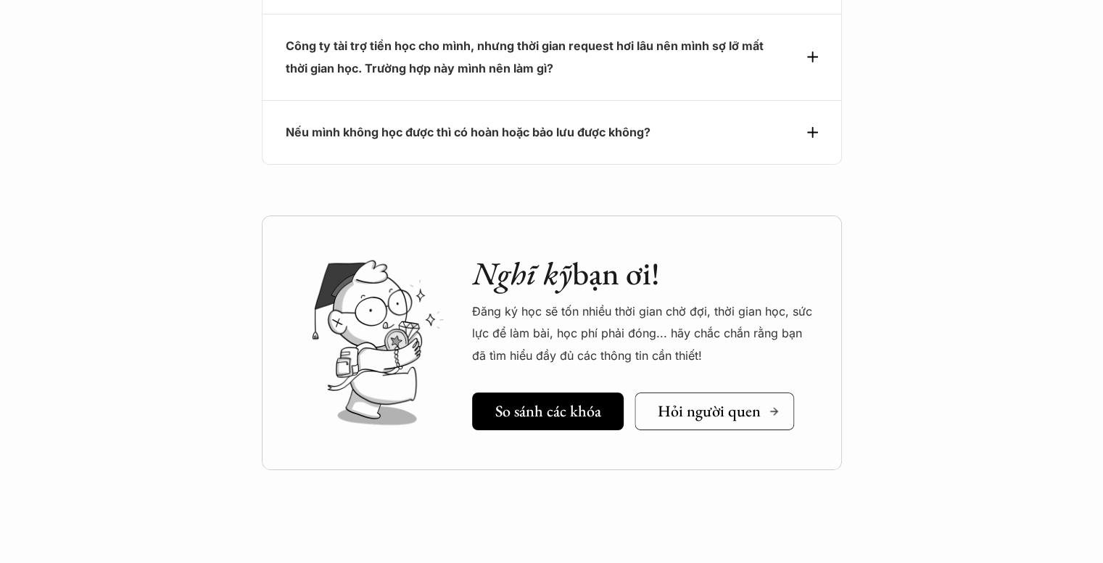
click at [723, 402] on h5 "Hỏi người quen" at bounding box center [709, 411] width 103 height 19
click at [571, 402] on h5 "So sánh các khóa" at bounding box center [548, 411] width 106 height 19
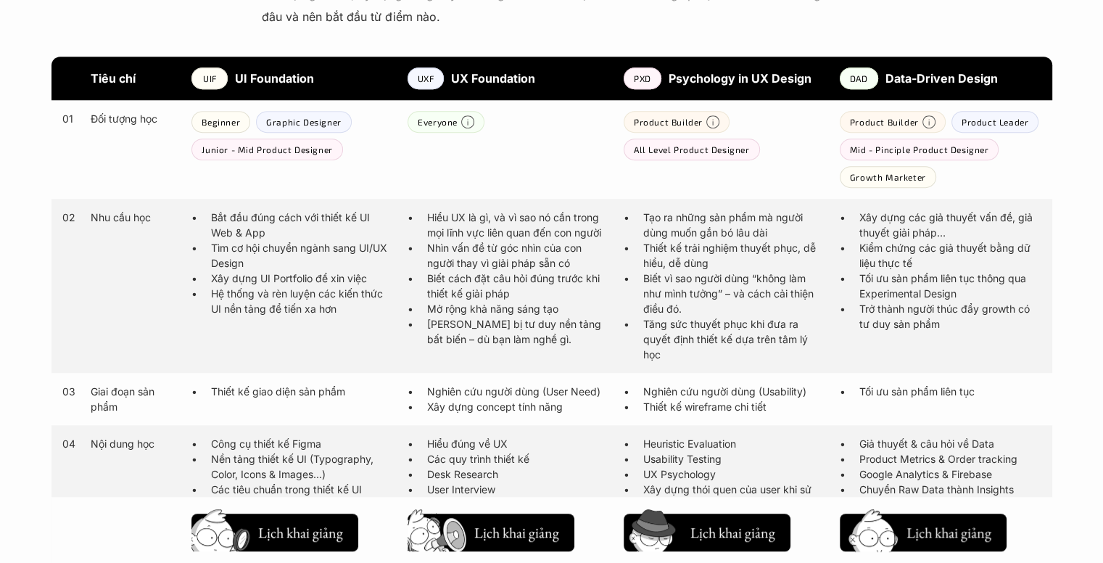
scroll to position [918, 0]
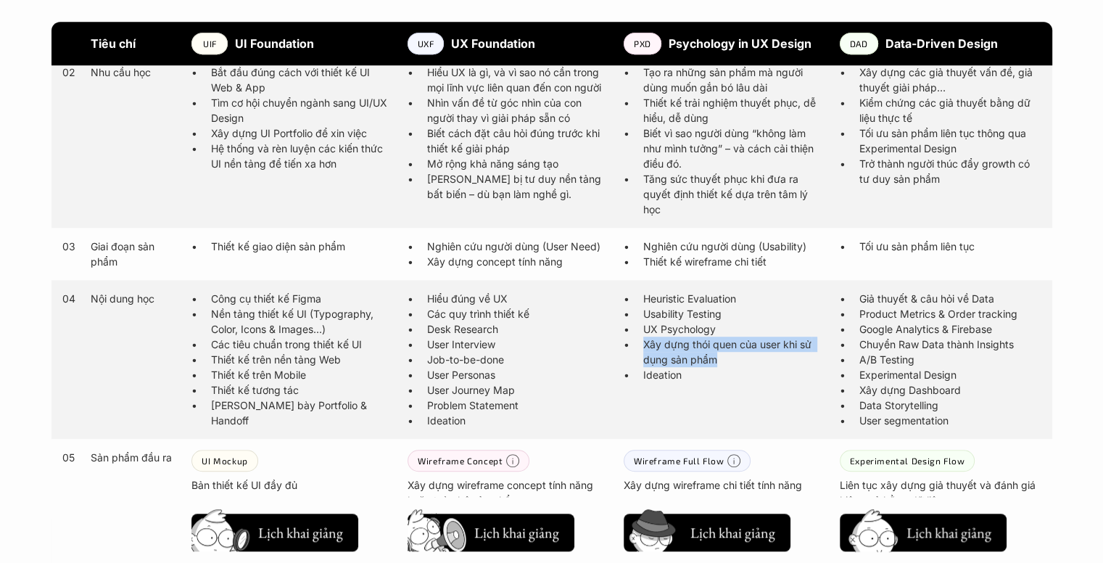
drag, startPoint x: 640, startPoint y: 345, endPoint x: 737, endPoint y: 358, distance: 98.0
click at [737, 358] on ul "Heuristic Evaluation Usability Testing UX Psychology Xây dựng thói quen của use…" at bounding box center [725, 336] width 202 height 91
copy p "Xây dựng thói quen của user khi sử dụng sản phẩm"
click at [653, 351] on p "Xây dựng thói quen của user khi sử dụng sản phẩm" at bounding box center [734, 351] width 182 height 30
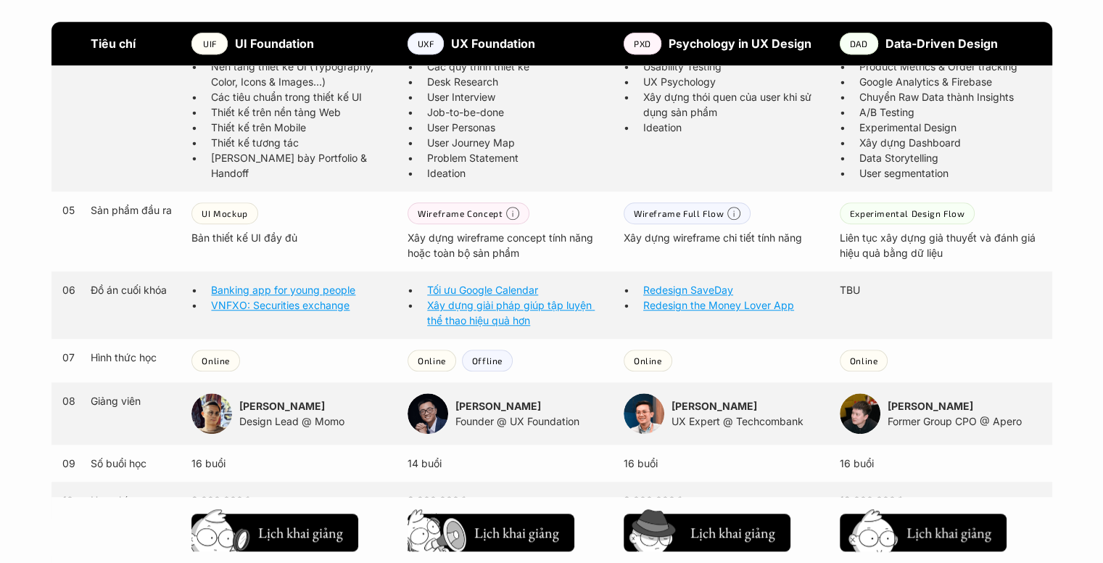
scroll to position [1280, 0]
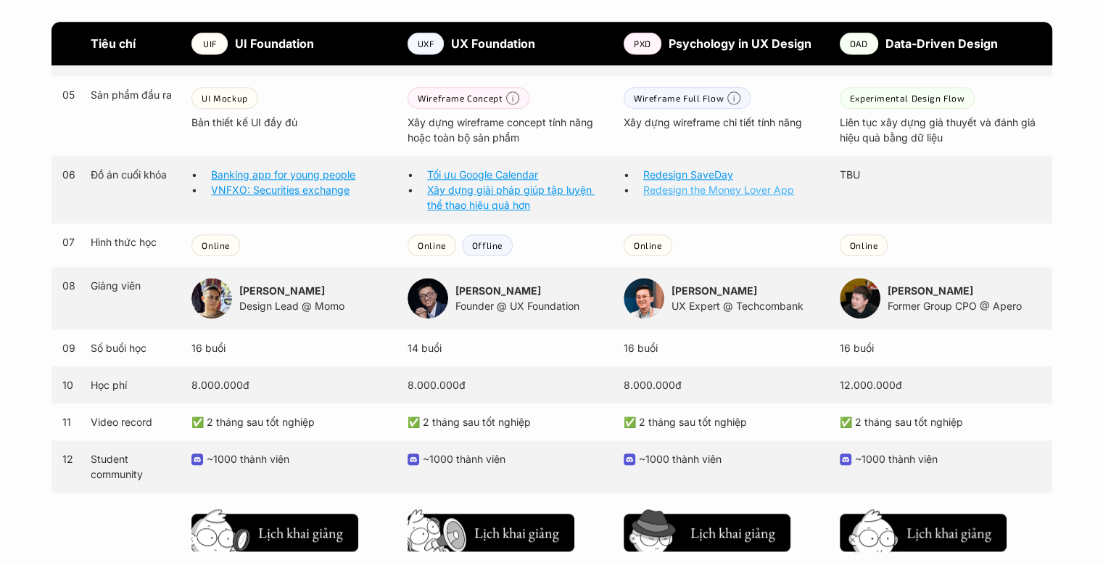
click at [747, 195] on link "Redesign the Money Lover App" at bounding box center [718, 189] width 151 height 12
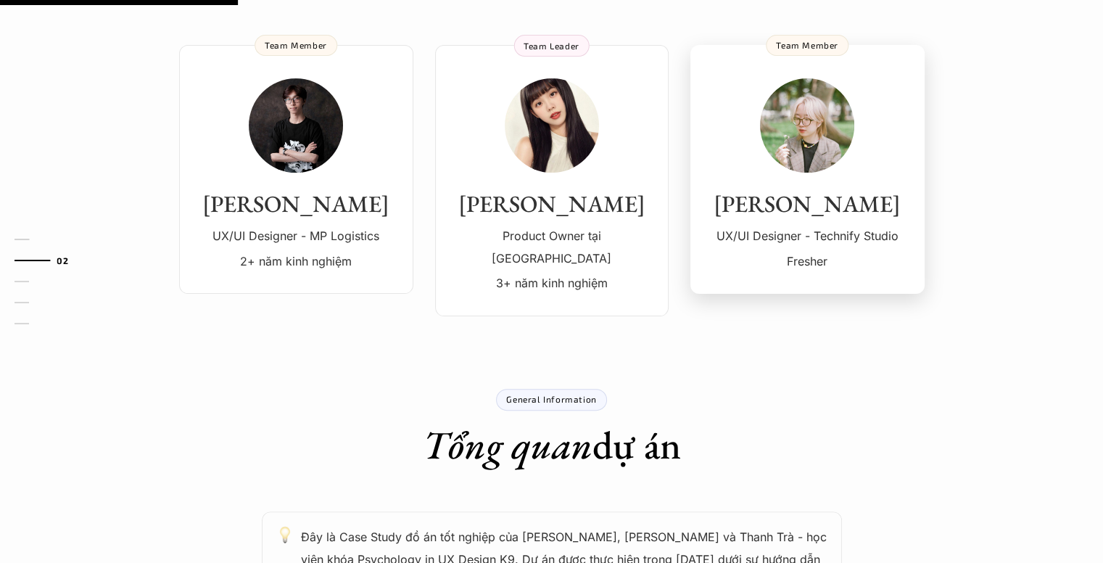
scroll to position [73, 0]
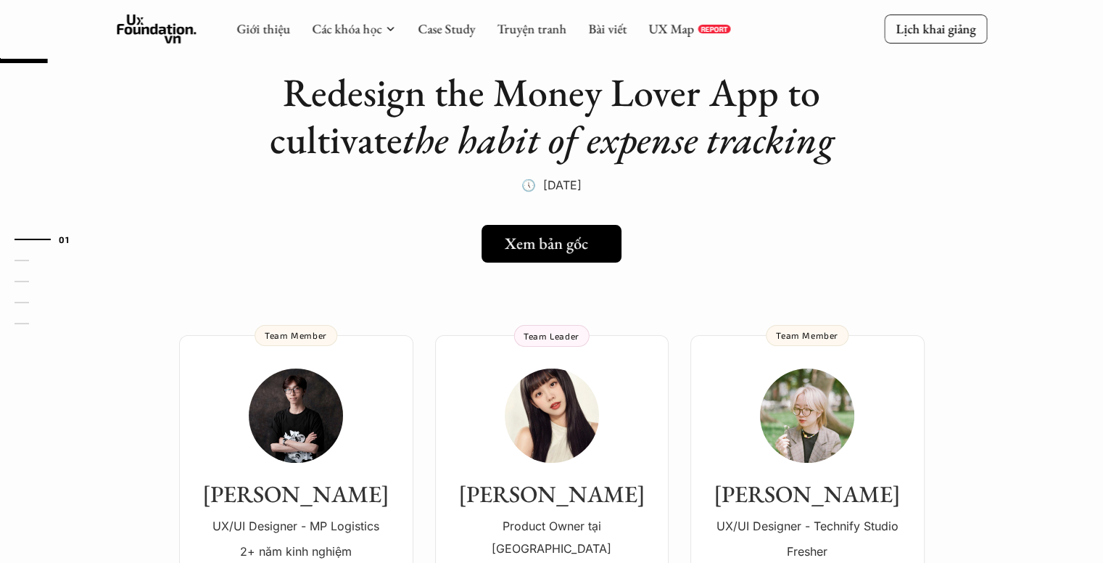
click at [560, 244] on h5 "Xem bản gốc" at bounding box center [546, 243] width 83 height 19
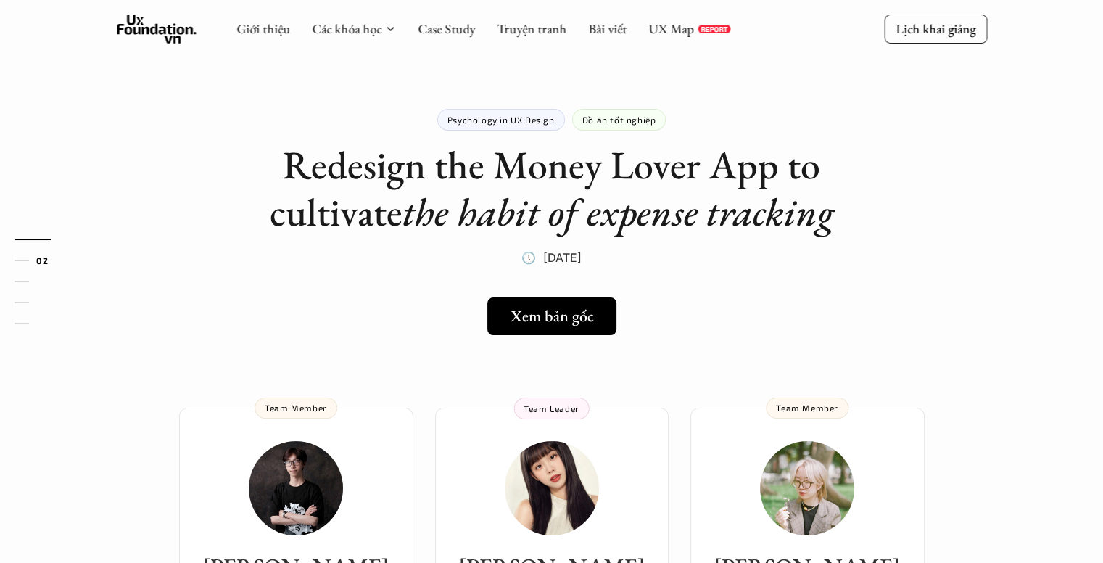
scroll to position [363, 0]
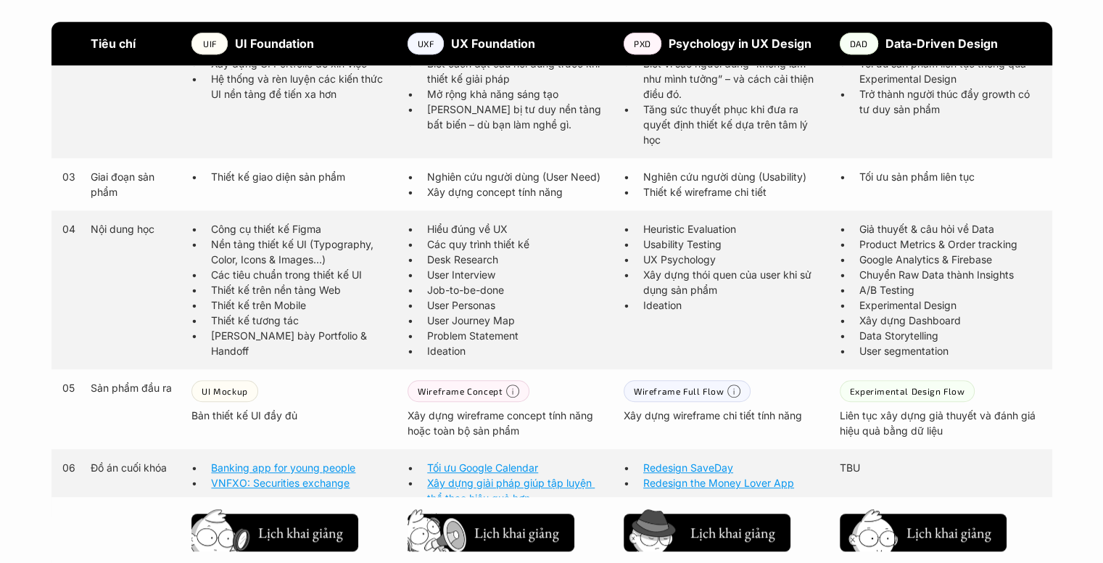
scroll to position [1133, 0]
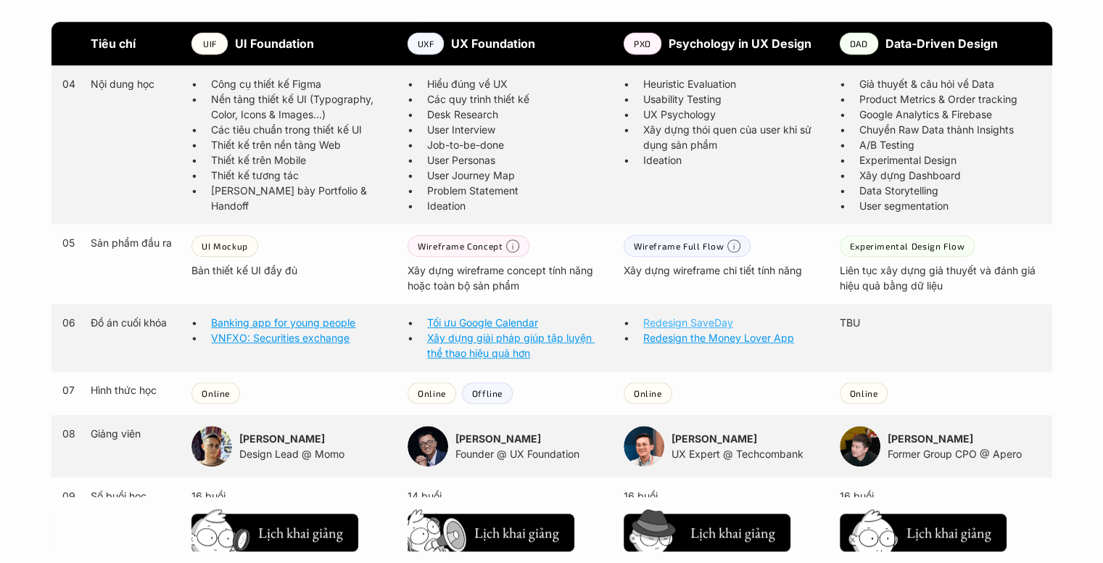
click at [702, 326] on link "Redesign SaveDay" at bounding box center [688, 322] width 90 height 12
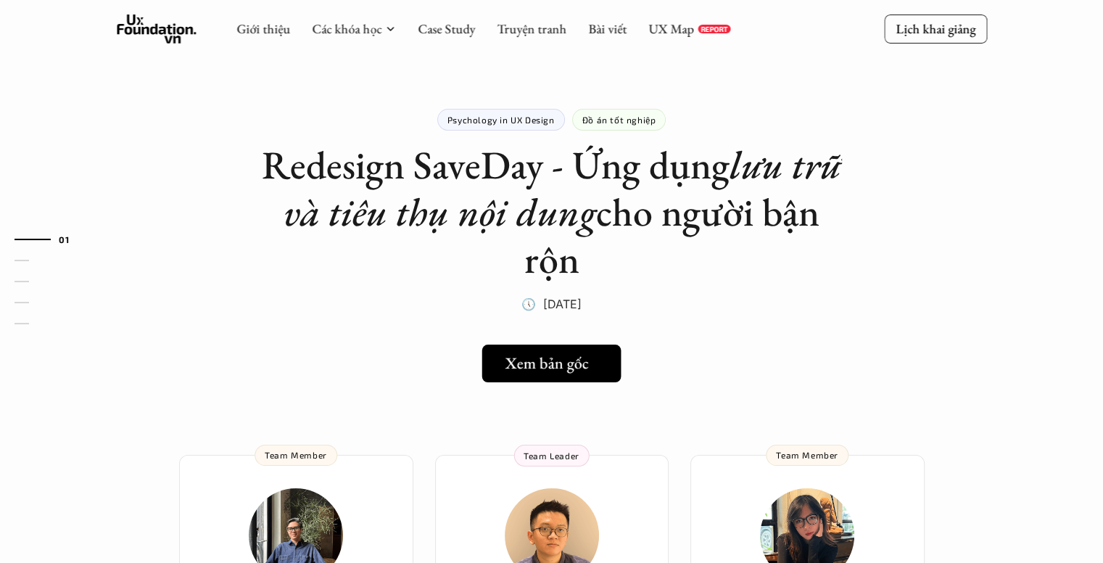
click at [586, 355] on h5 "Xem bản gốc" at bounding box center [546, 363] width 83 height 19
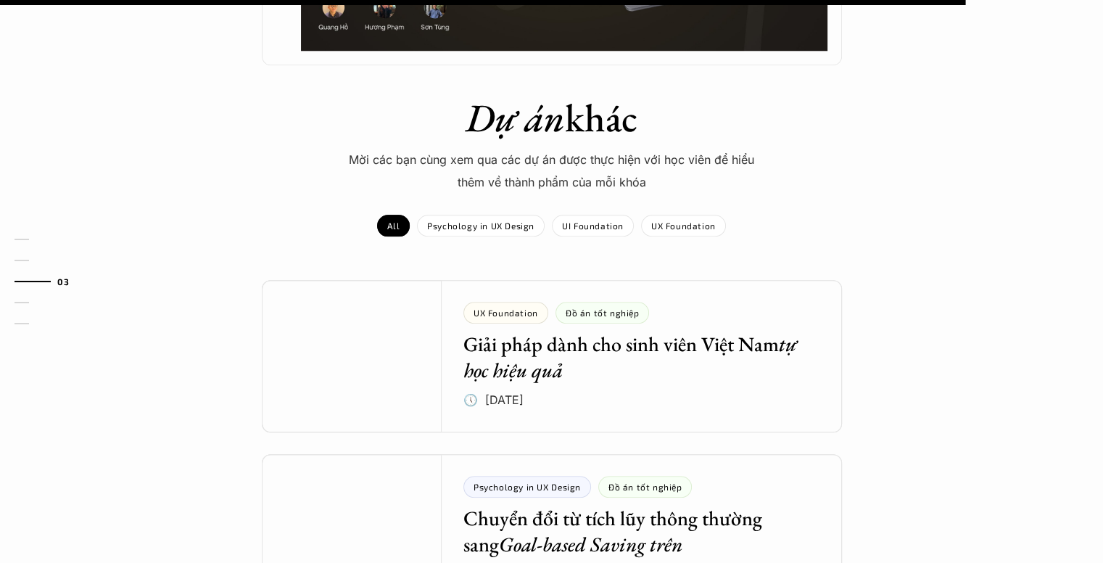
scroll to position [1523, 0]
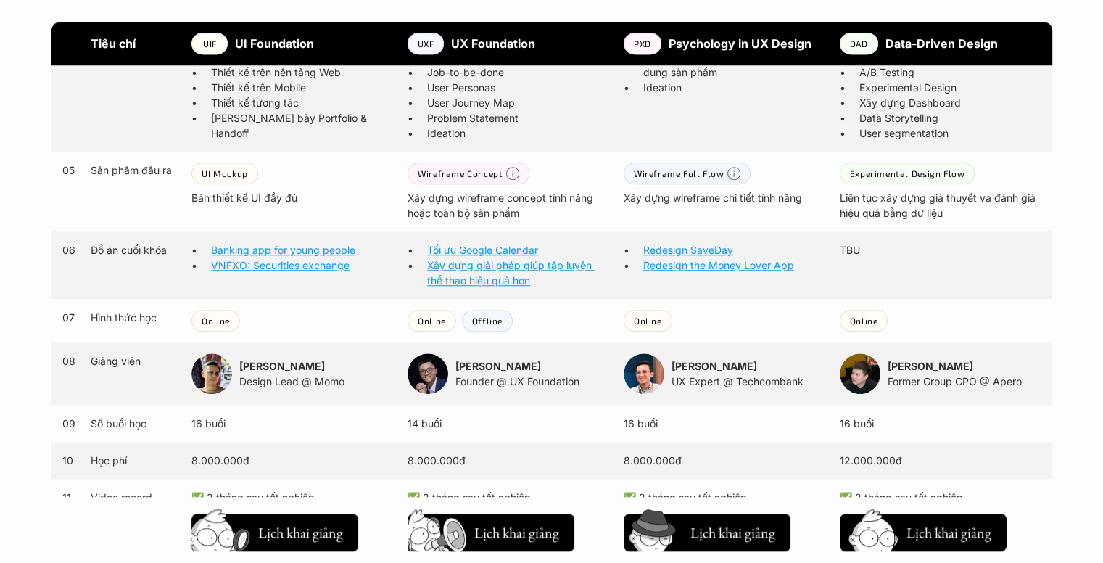
scroll to position [1495, 0]
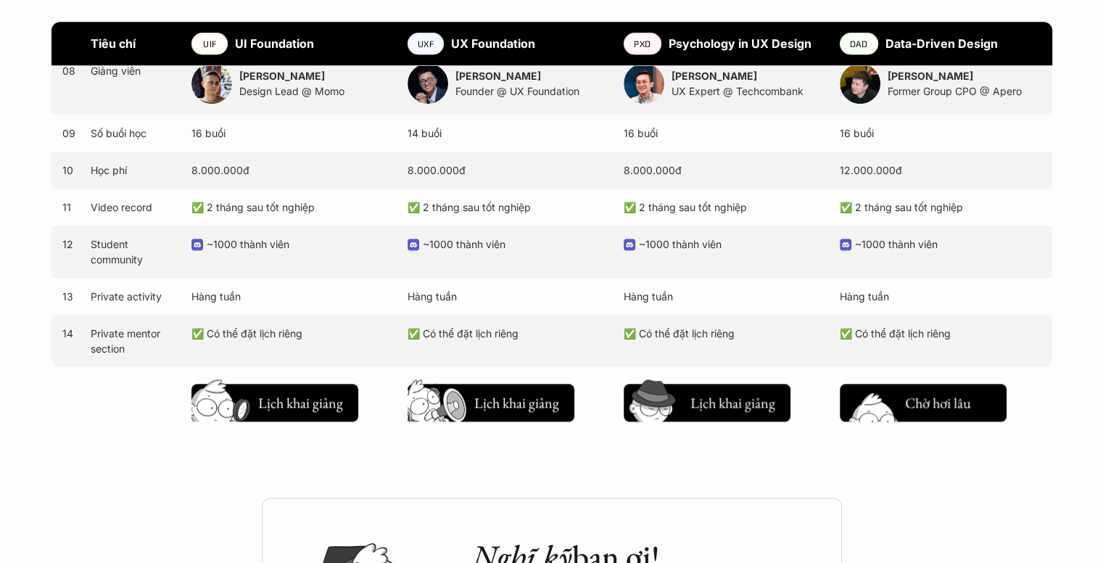
click at [935, 407] on h5 "Lịch khai giảng" at bounding box center [948, 406] width 87 height 20
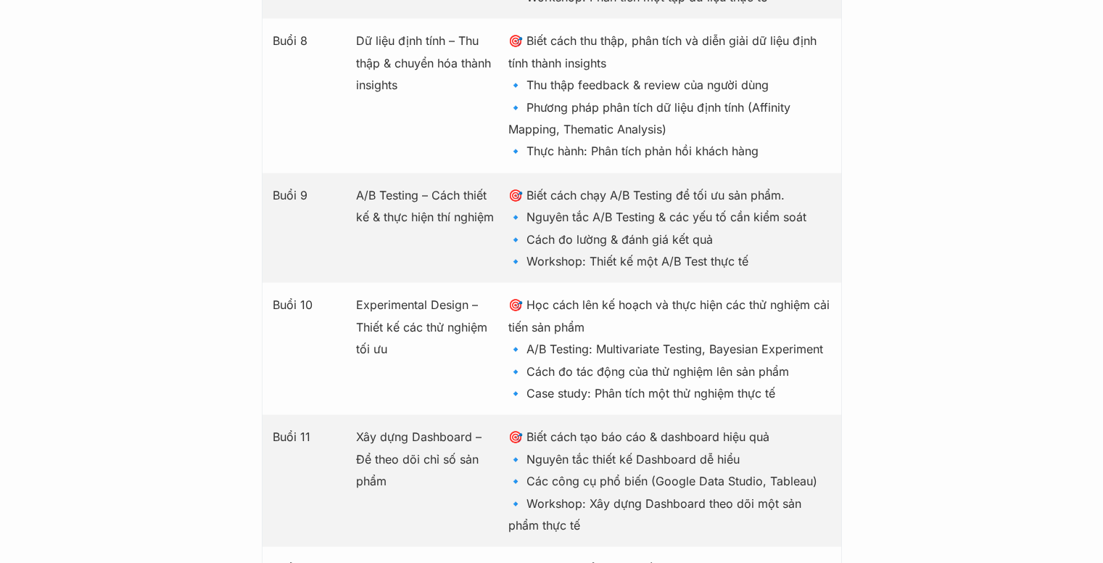
scroll to position [2930, 0]
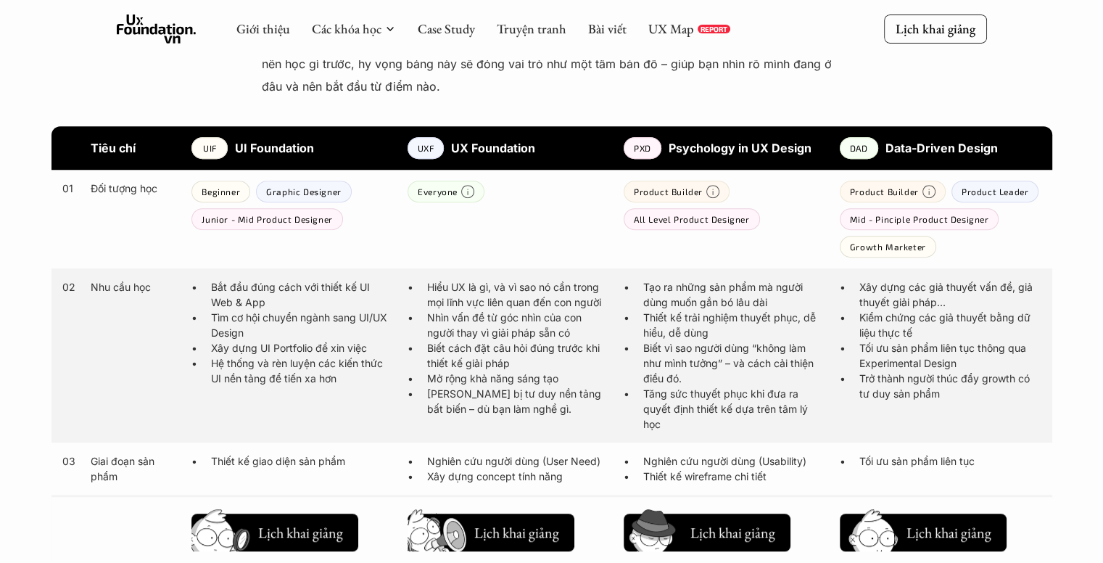
scroll to position [704, 0]
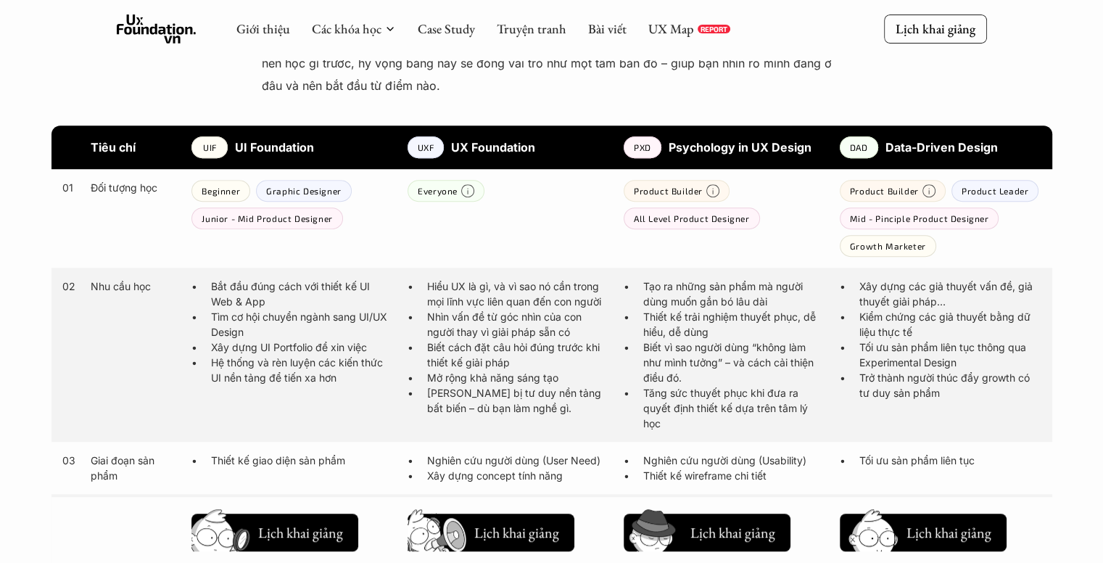
click at [442, 145] on div "UXF" at bounding box center [425, 147] width 36 height 22
click at [481, 149] on strong "UX Foundation" at bounding box center [493, 147] width 84 height 15
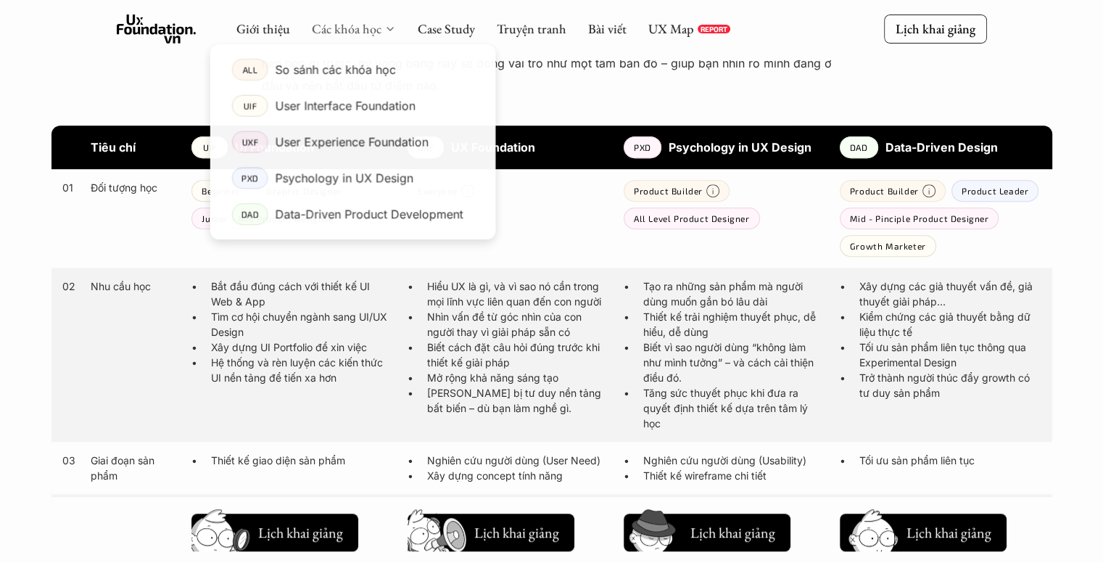
click at [367, 24] on link "Các khóa học" at bounding box center [347, 28] width 70 height 17
click at [339, 149] on p "User Experience Foundation" at bounding box center [352, 142] width 154 height 22
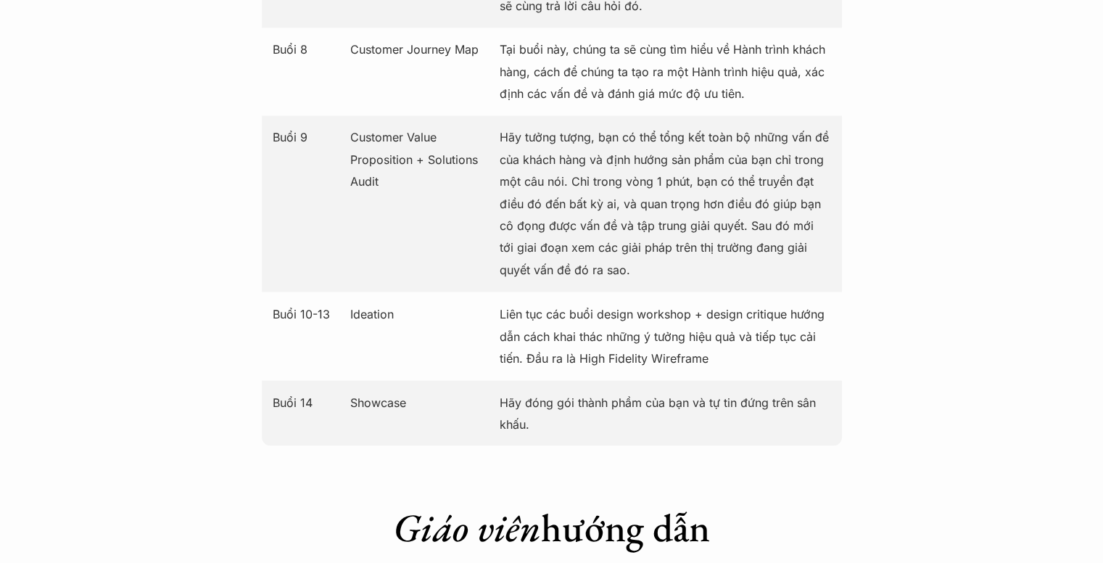
scroll to position [2472, 0]
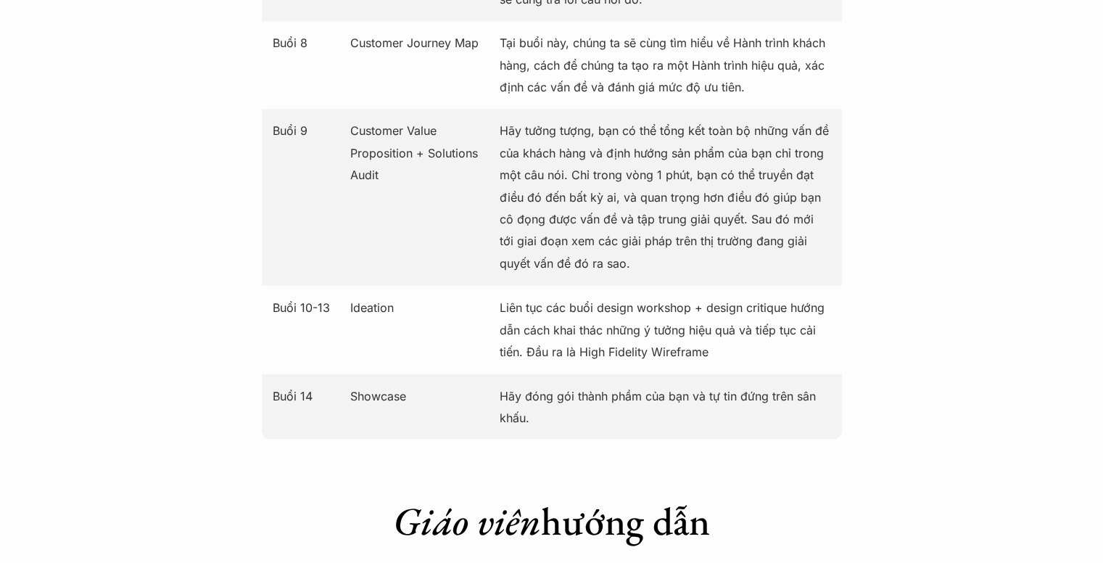
scroll to position [770, 0]
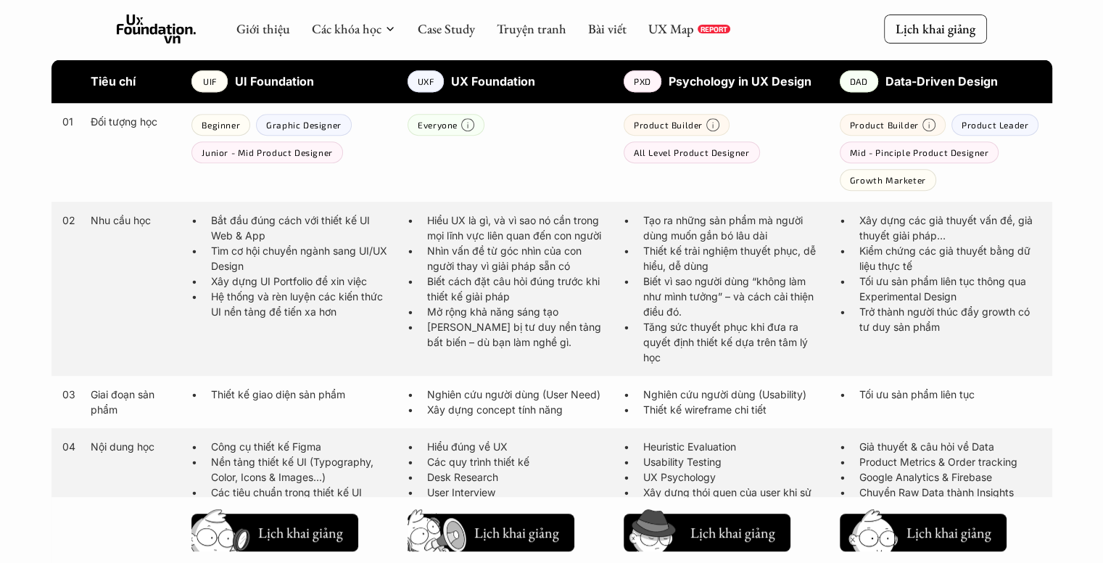
scroll to position [2099, 0]
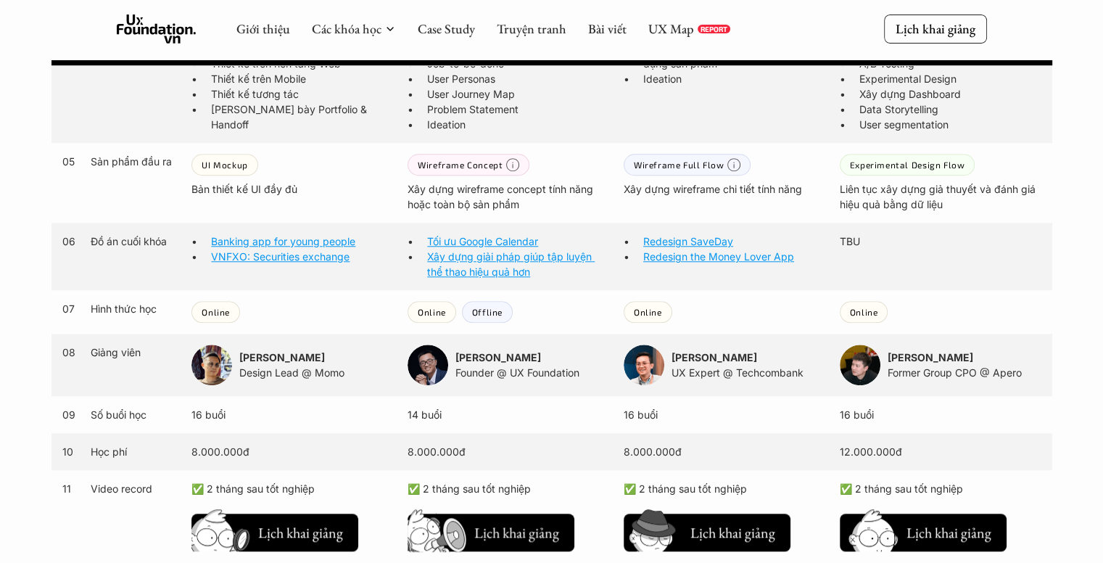
scroll to position [1286, 0]
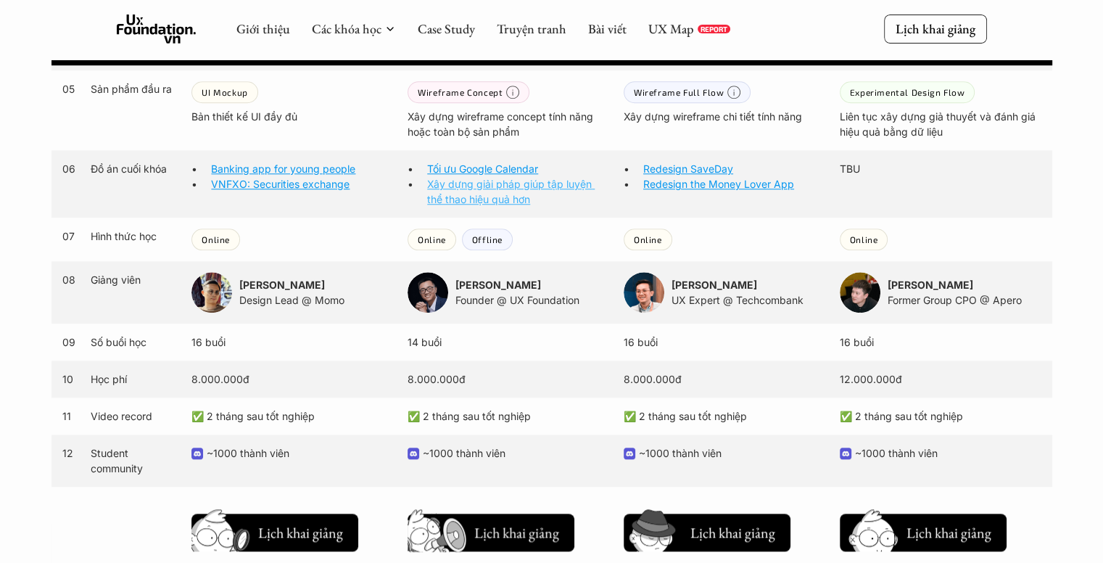
click at [478, 194] on link "Xây dựng giải pháp giúp tập luyện thể thao hiệu quả hơn" at bounding box center [510, 192] width 167 height 28
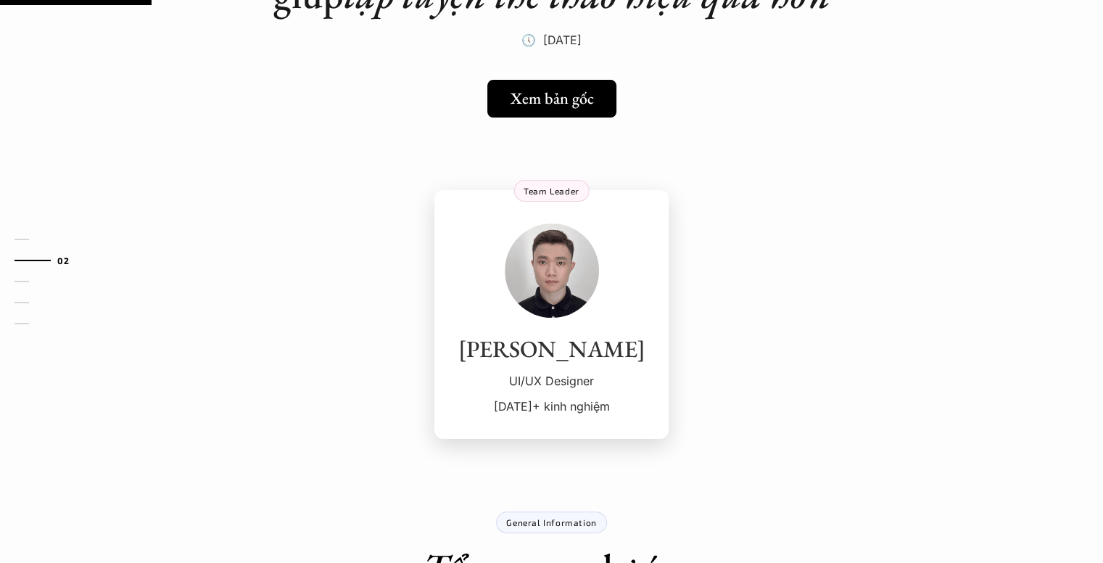
scroll to position [580, 0]
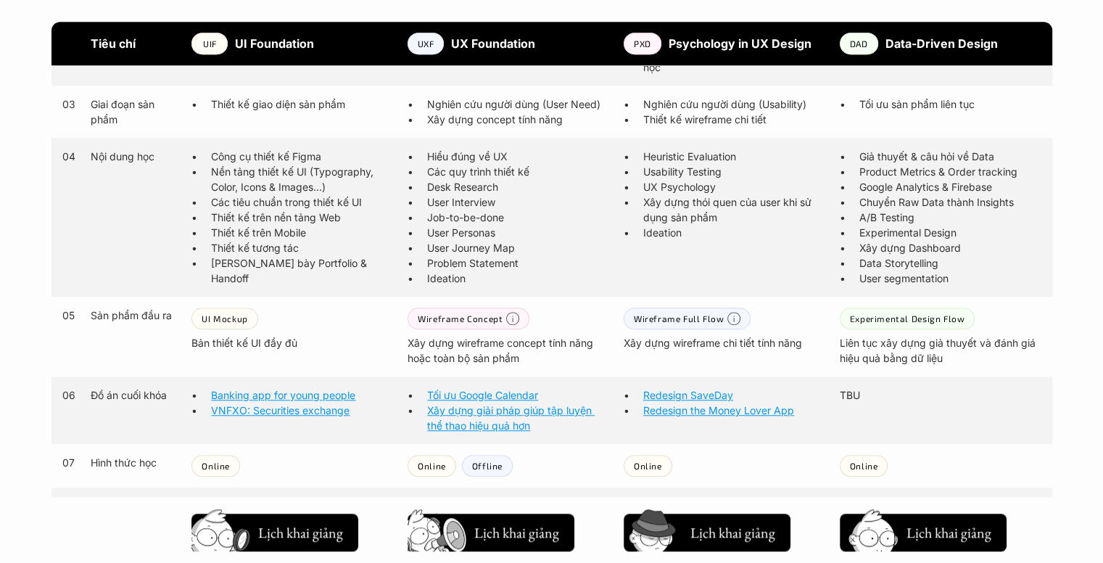
scroll to position [1133, 0]
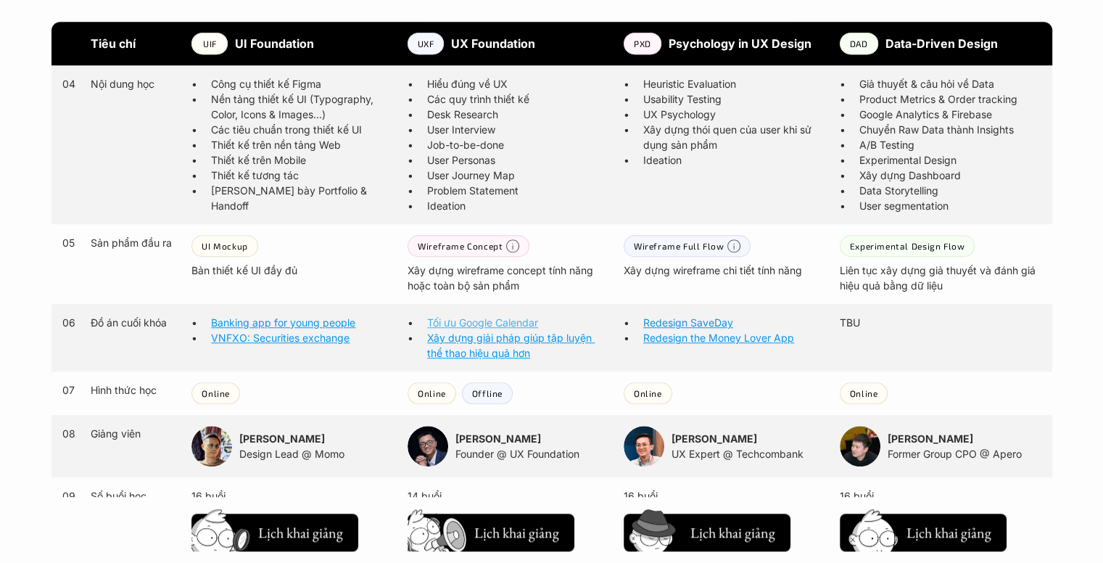
click at [487, 326] on link "Tối ưu Google Calendar" at bounding box center [482, 322] width 111 height 12
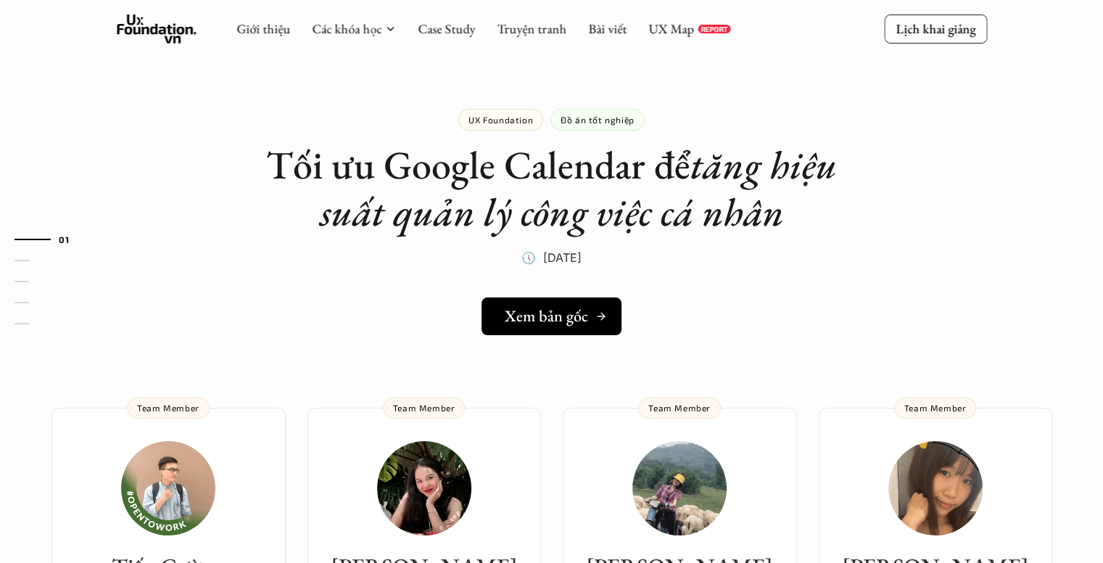
click at [571, 320] on h5 "Xem bản gốc" at bounding box center [546, 316] width 83 height 19
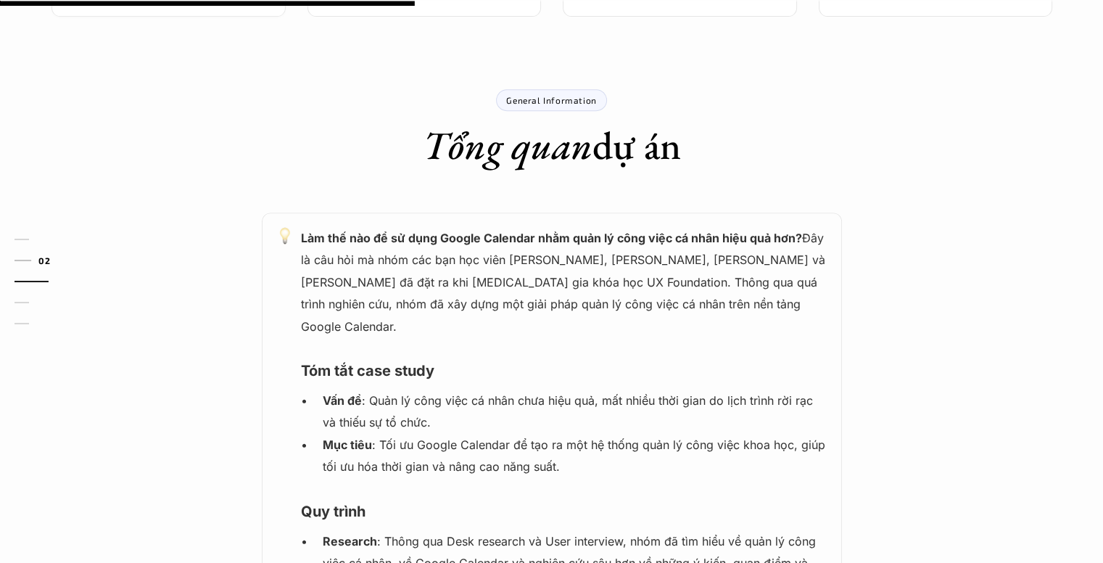
scroll to position [642, 0]
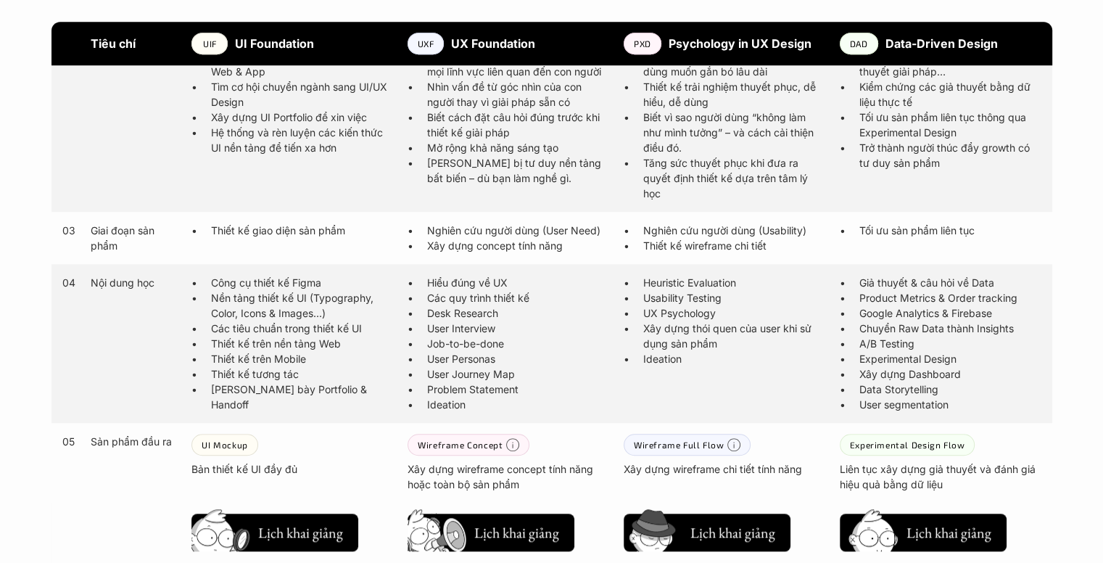
scroll to position [935, 0]
drag, startPoint x: 642, startPoint y: 283, endPoint x: 758, endPoint y: 279, distance: 116.1
click at [758, 279] on p "Heuristic Evaluation" at bounding box center [734, 281] width 182 height 15
copy p "Heuristic Evaluation"
drag, startPoint x: 644, startPoint y: 297, endPoint x: 740, endPoint y: 297, distance: 95.7
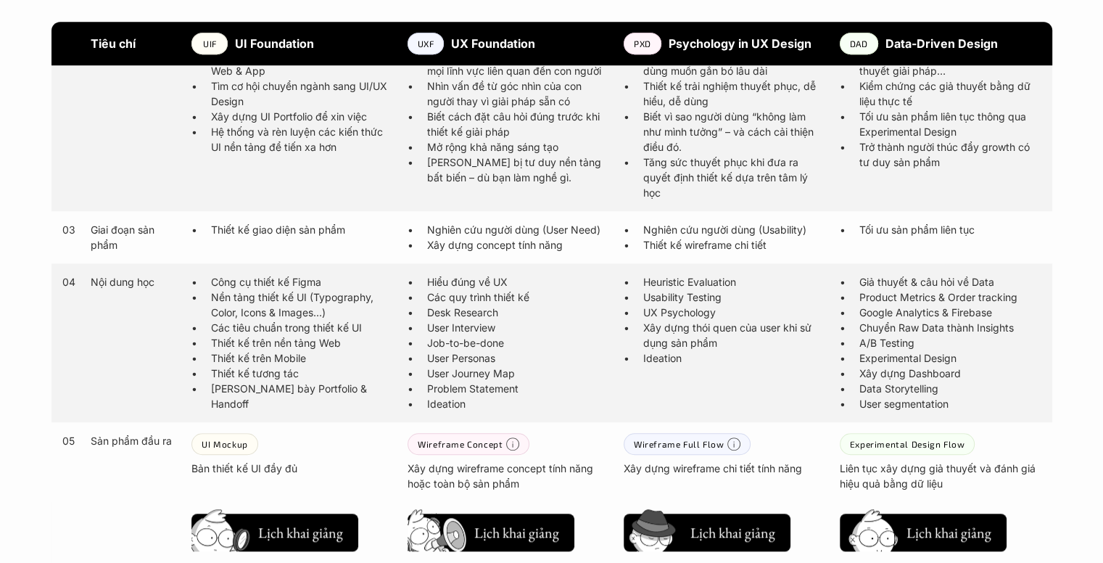
click at [740, 297] on p "Usability Testing" at bounding box center [734, 296] width 182 height 15
copy p "Usability Testing"
click at [666, 306] on p "UX Psychology" at bounding box center [734, 312] width 182 height 15
drag, startPoint x: 858, startPoint y: 308, endPoint x: 1005, endPoint y: 310, distance: 146.5
click at [1005, 310] on p "Google Analytics & Firebase" at bounding box center [950, 312] width 182 height 15
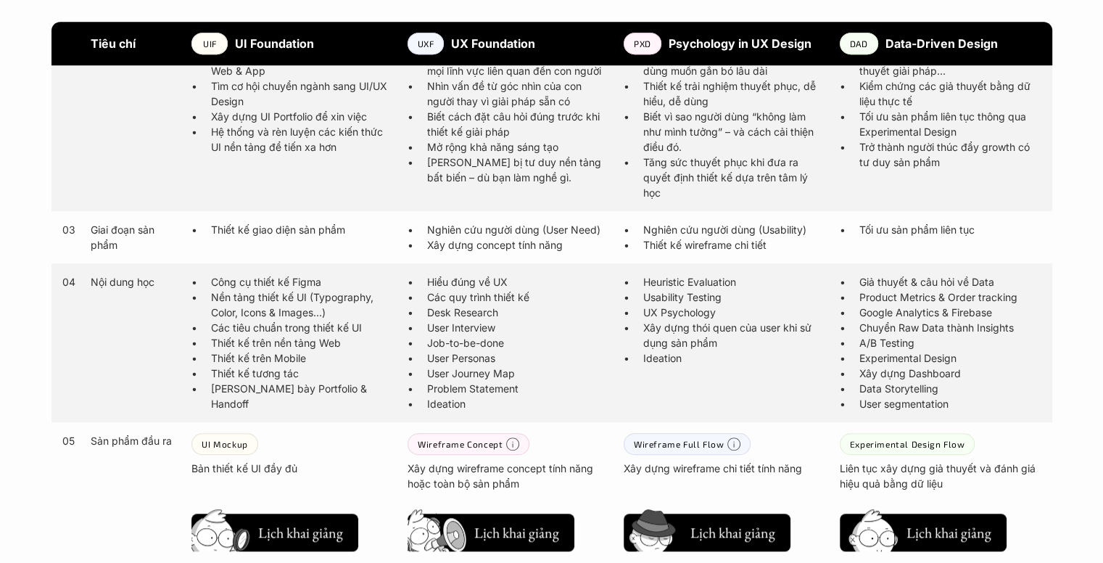
click at [945, 310] on p "Google Analytics & Firebase" at bounding box center [950, 312] width 182 height 15
drag, startPoint x: 858, startPoint y: 310, endPoint x: 1014, endPoint y: 313, distance: 155.9
click at [1014, 313] on p "Google Analytics & Firebase" at bounding box center [950, 312] width 182 height 15
click at [864, 295] on p "Product Metrics & Order tracking" at bounding box center [950, 296] width 182 height 15
drag, startPoint x: 859, startPoint y: 296, endPoint x: 1021, endPoint y: 328, distance: 164.9
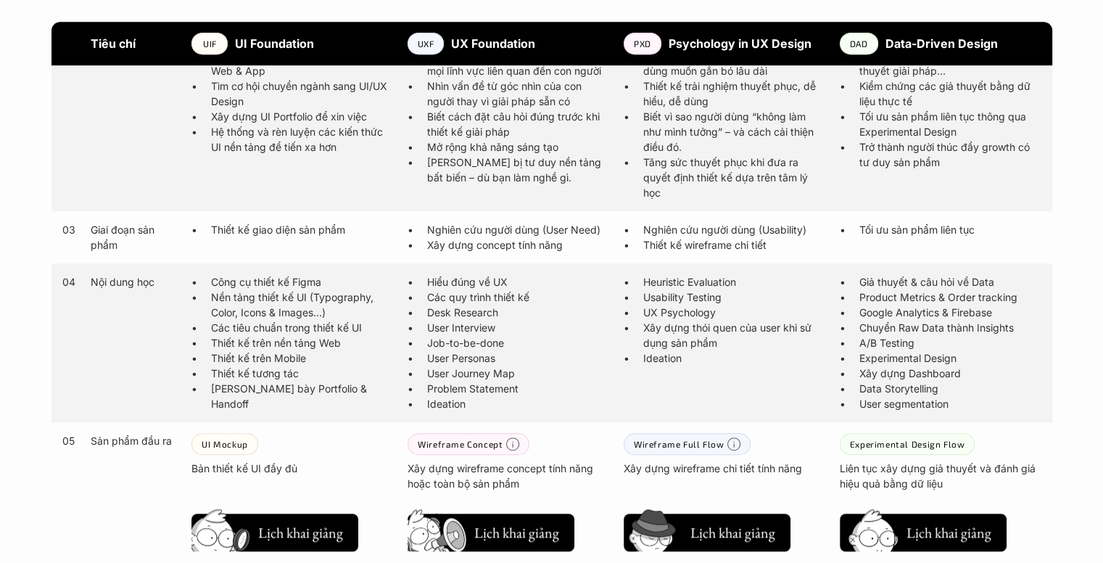
click at [1021, 328] on ul "Giả thuyết & câu hỏi về Data Product Metrics & Order tracking Google Analytics …" at bounding box center [941, 342] width 202 height 137
click at [935, 315] on p "Google Analytics & Firebase" at bounding box center [950, 312] width 182 height 15
click at [859, 296] on p "Product Metrics & Order tracking" at bounding box center [950, 296] width 182 height 15
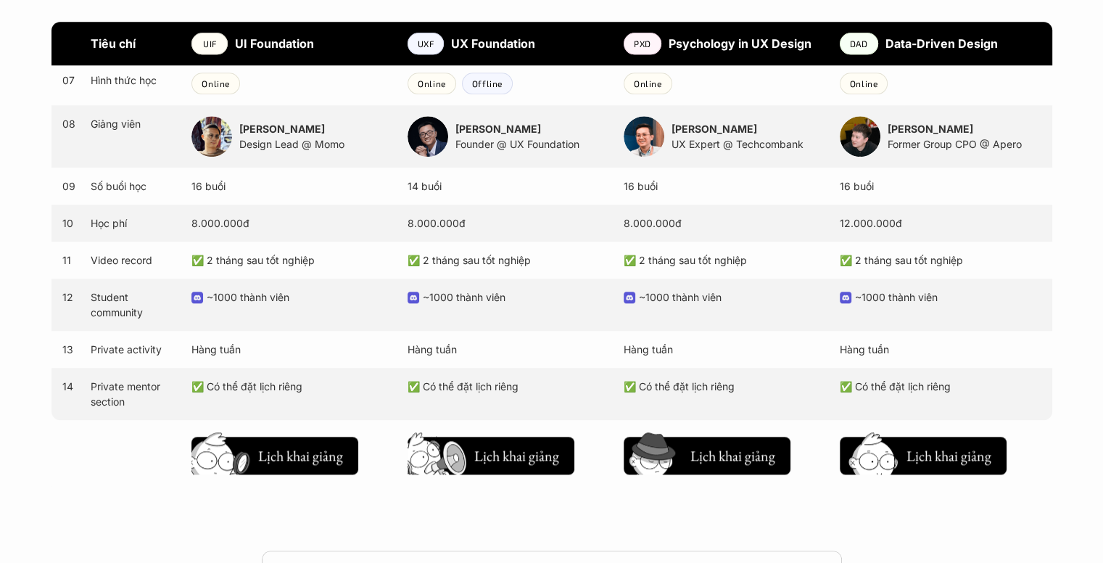
scroll to position [1370, 0]
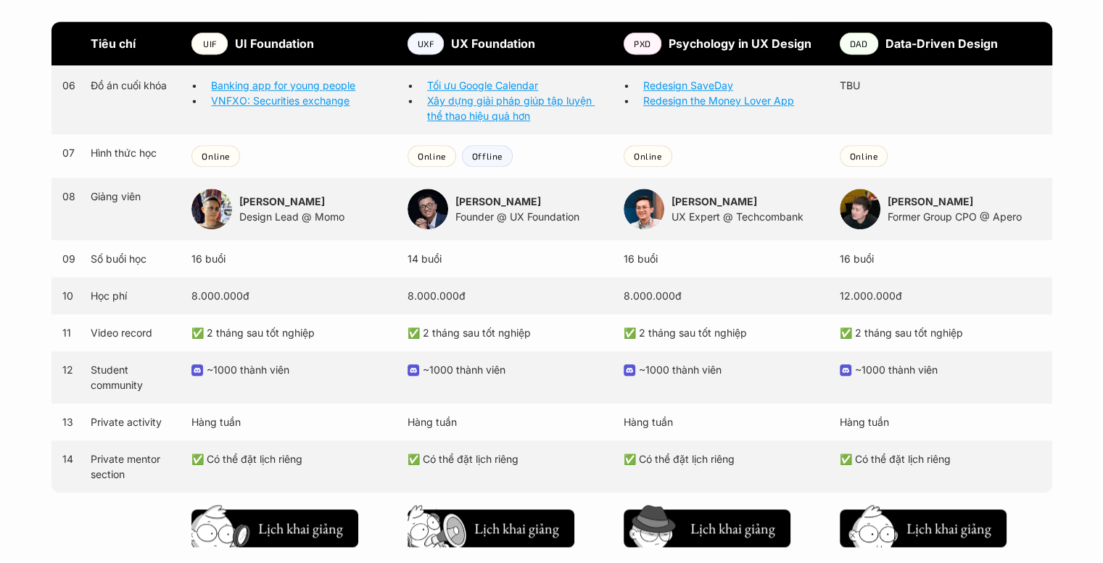
click at [972, 218] on p "Former Group CPO @ Apero" at bounding box center [964, 216] width 154 height 15
click at [867, 207] on img at bounding box center [860, 209] width 41 height 41
click at [913, 203] on strong "[PERSON_NAME]" at bounding box center [930, 201] width 86 height 12
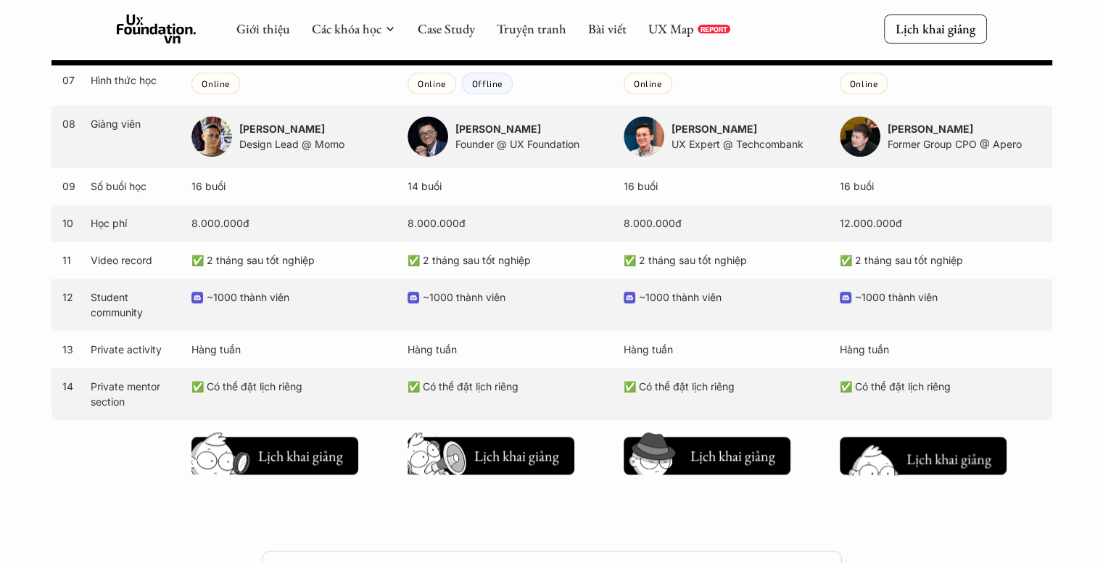
click at [932, 455] on h5 "Lịch khai giảng" at bounding box center [948, 458] width 87 height 20
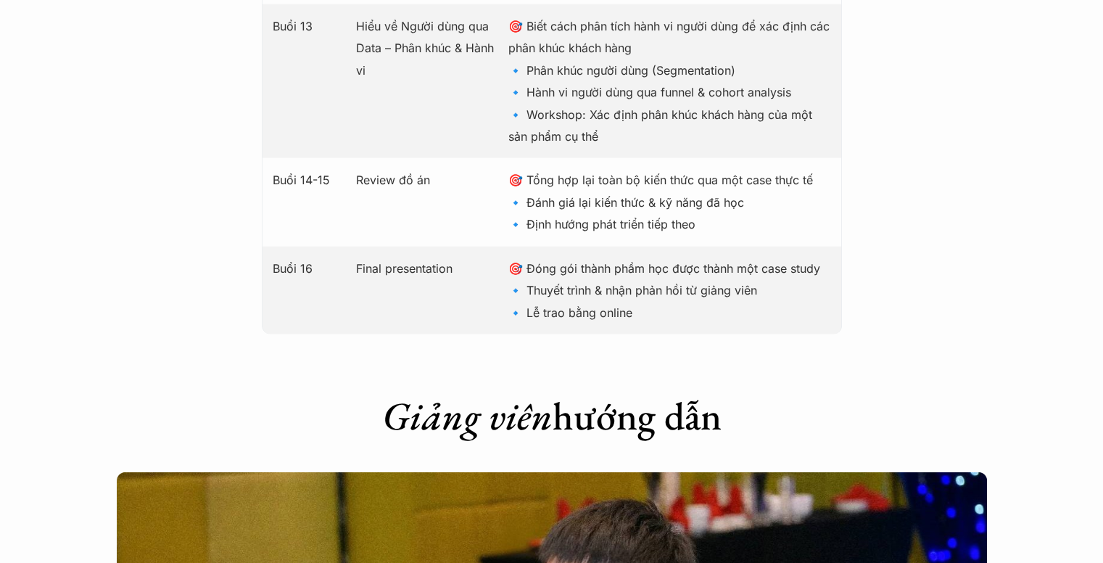
scroll to position [4090, 0]
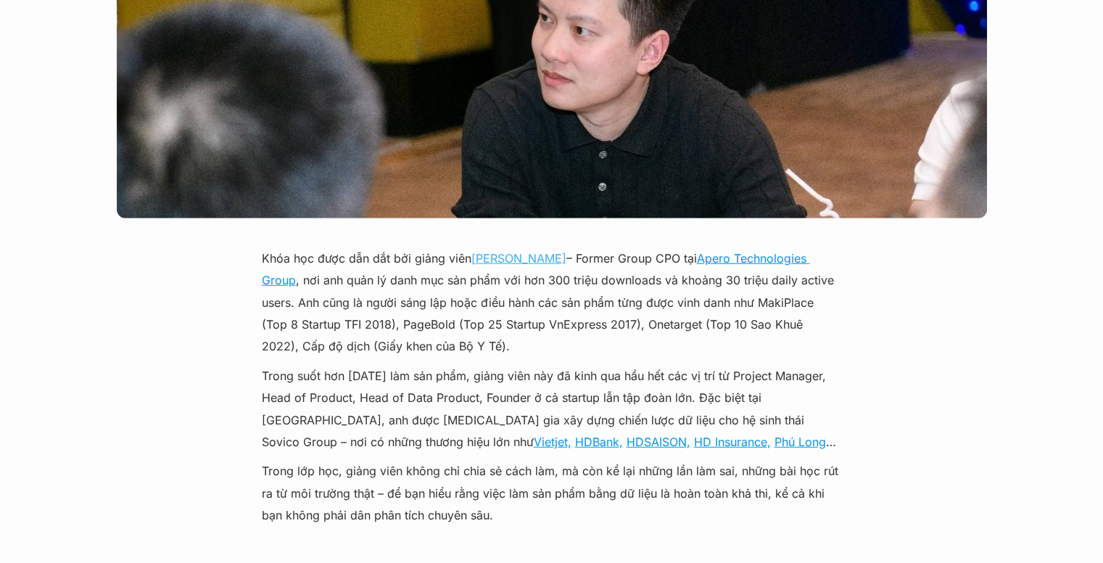
click at [519, 251] on link "[PERSON_NAME]" at bounding box center [518, 258] width 95 height 15
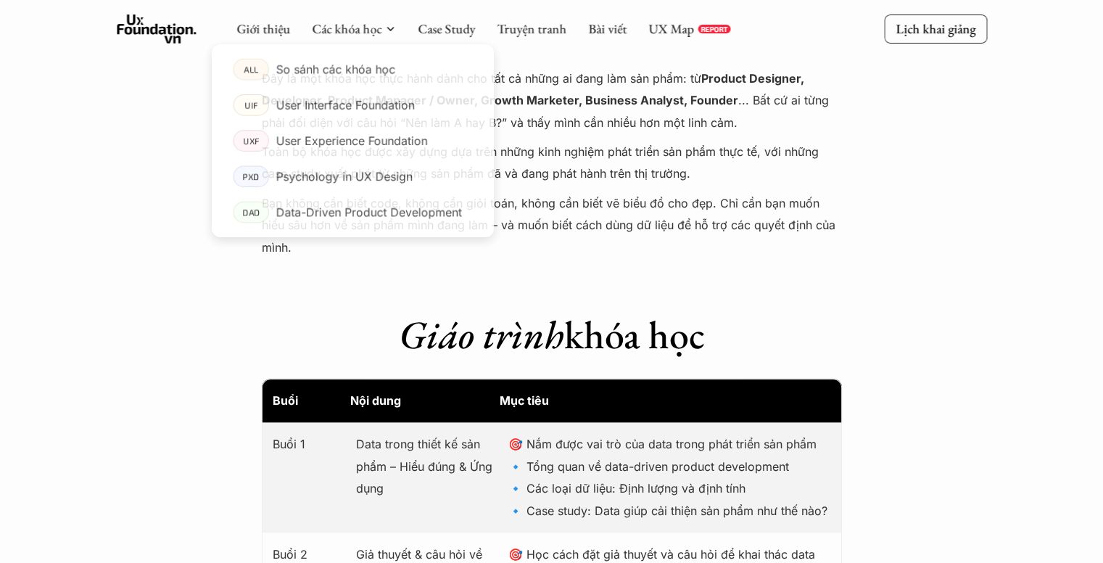
scroll to position [1335, 0]
